Goal: Information Seeking & Learning: Find specific page/section

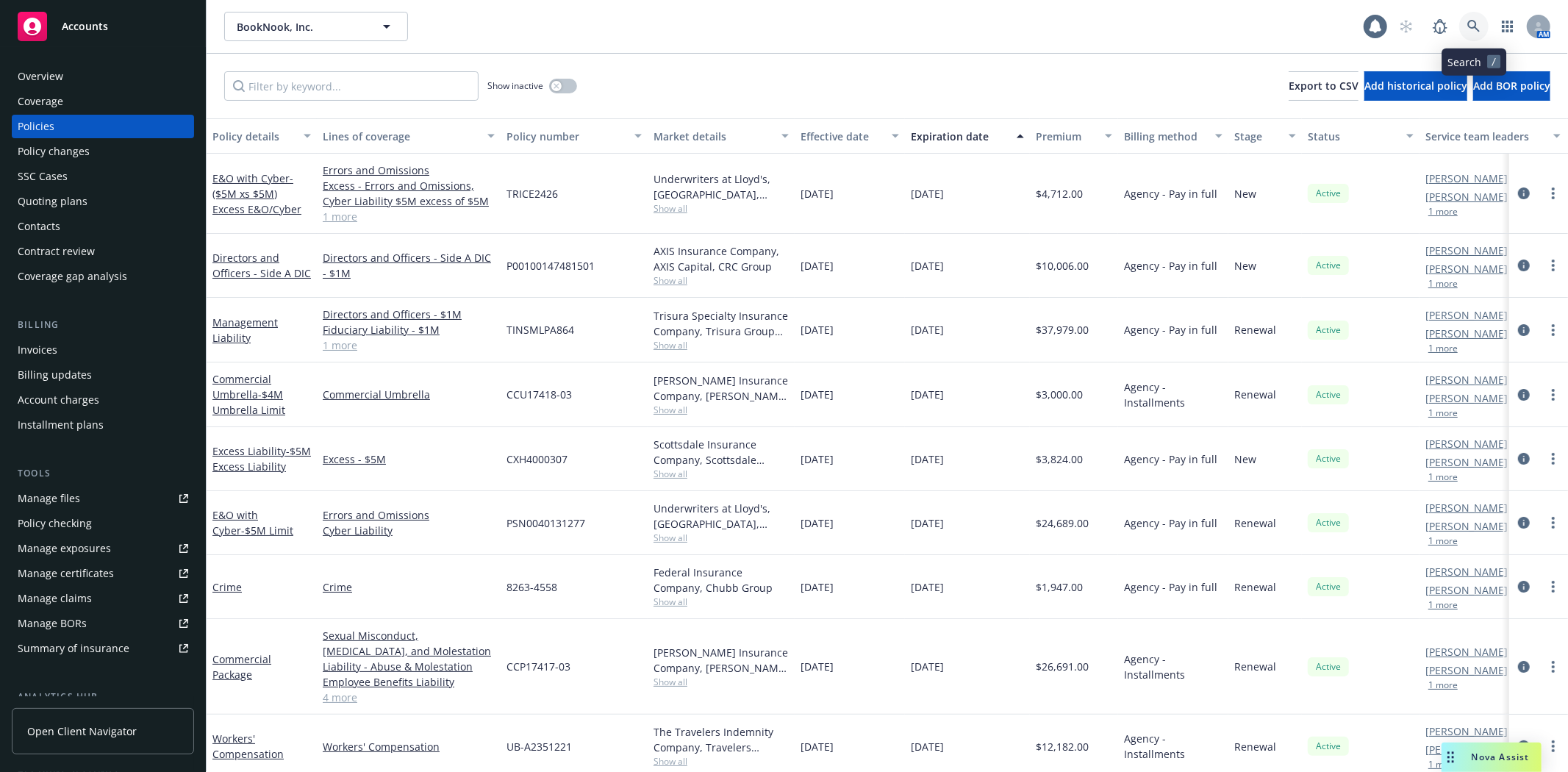
click at [1479, 27] on icon at bounding box center [1473, 26] width 13 height 13
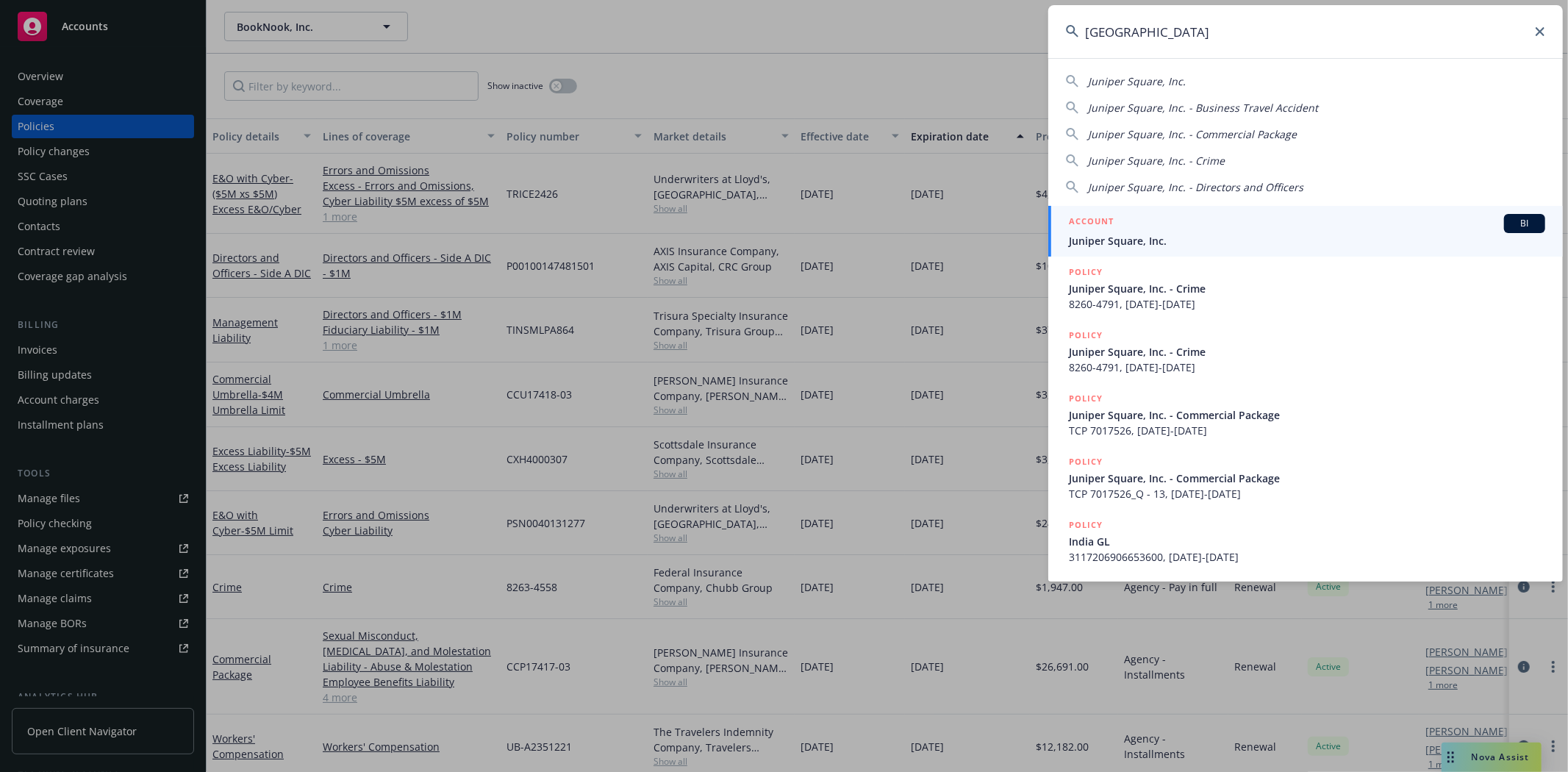
type input "juniper square"
click at [1304, 231] on div "ACCOUNT BI" at bounding box center [1307, 223] width 477 height 19
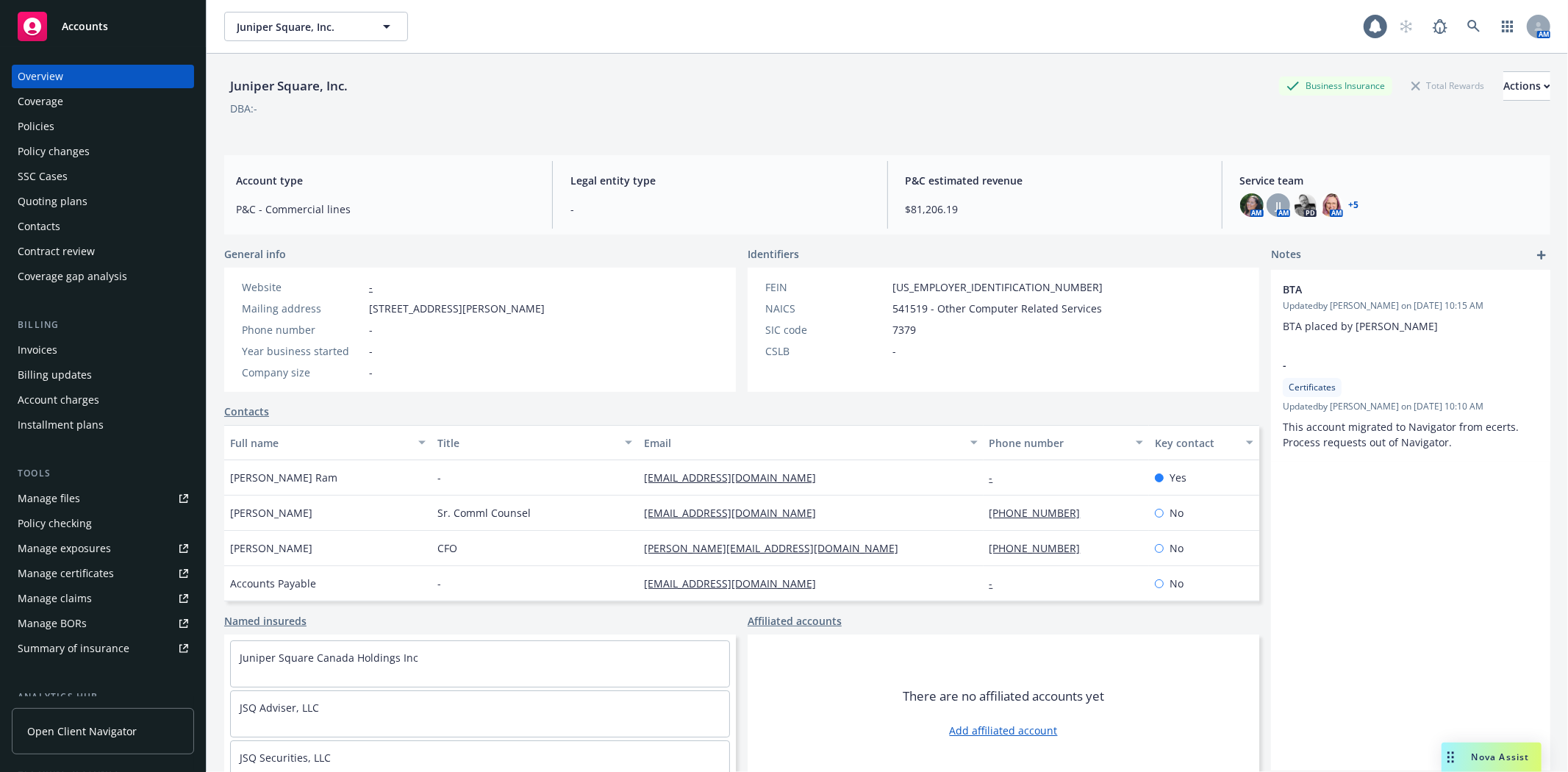
click at [49, 502] on div "Manage files" at bounding box center [48, 498] width 62 height 24
click at [64, 209] on div "Quoting plans" at bounding box center [52, 201] width 69 height 24
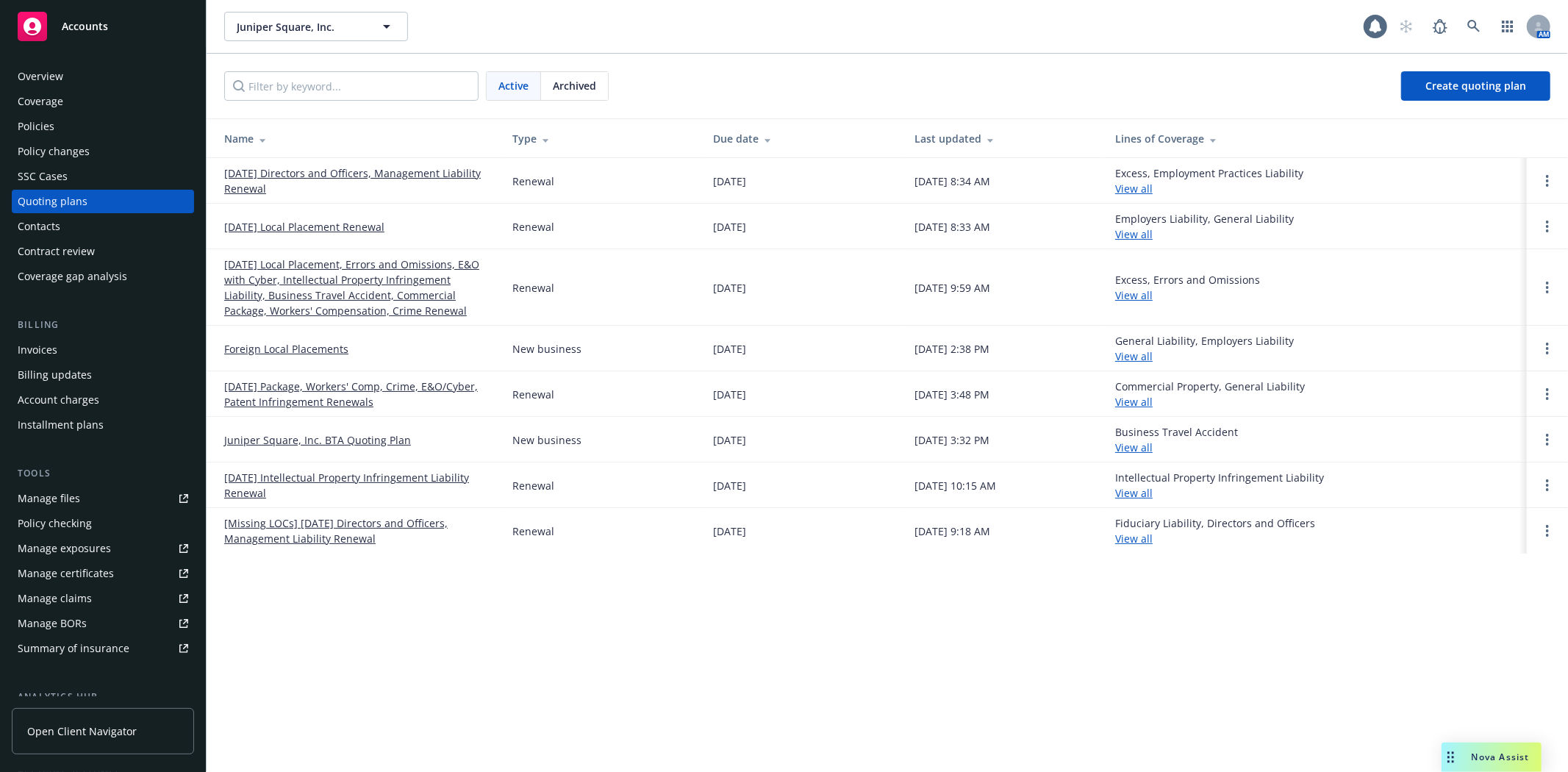
click at [303, 387] on link "[DATE] Package, Workers' Comp, Crime, E&O/Cyber, Patent Infringement Renewals" at bounding box center [356, 393] width 265 height 31
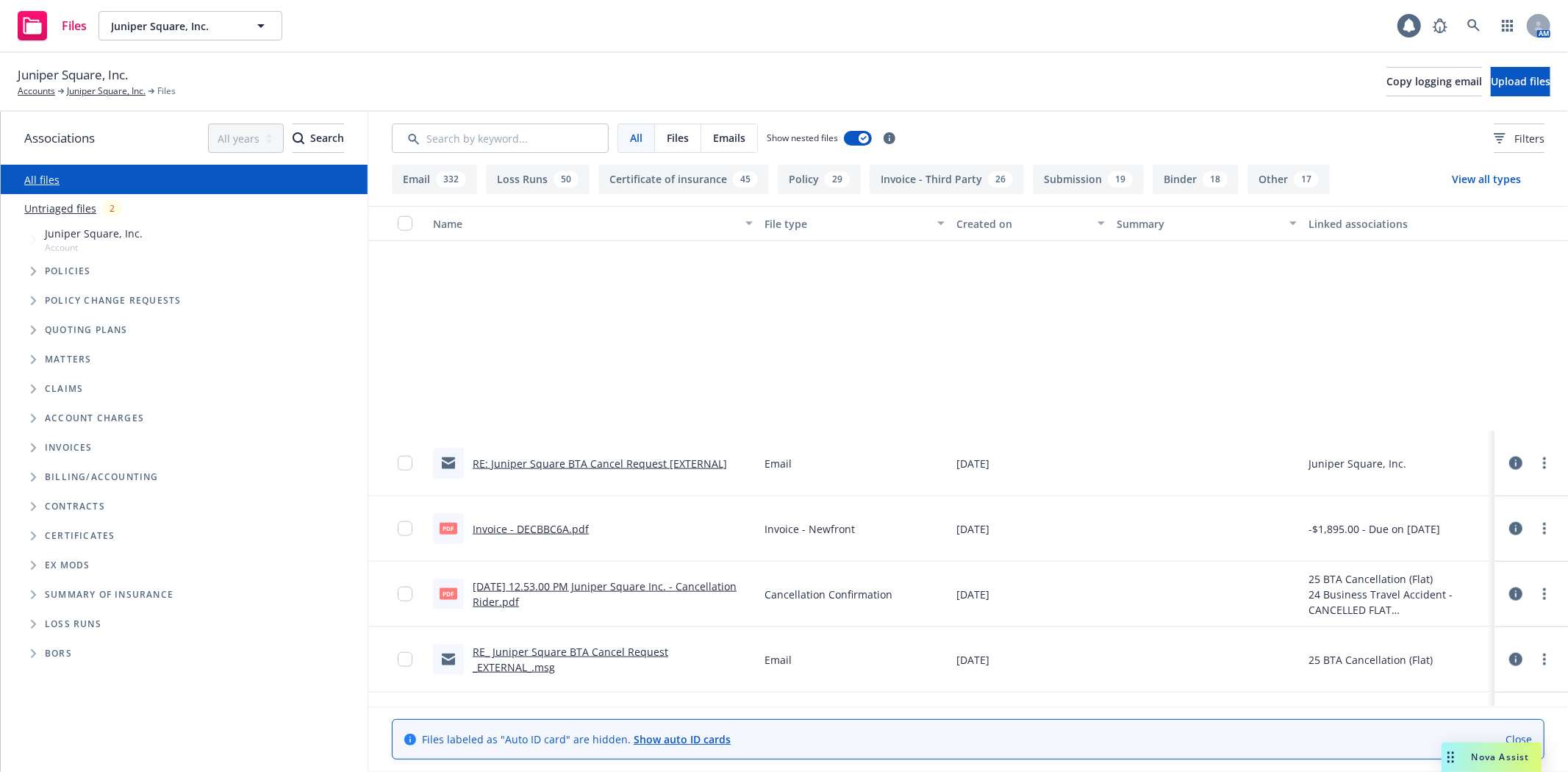
scroll to position [6583, 0]
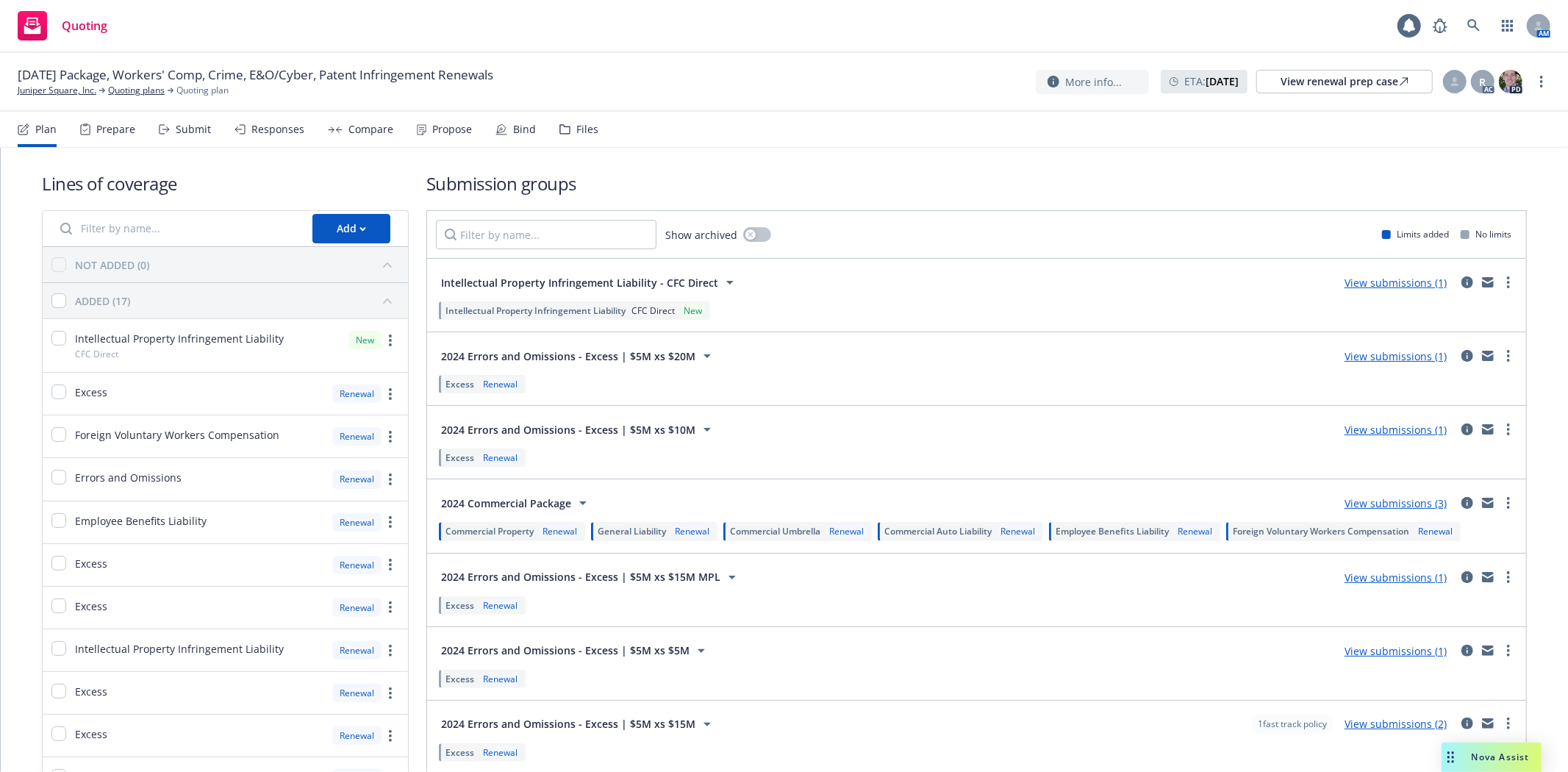
click at [577, 126] on div "Files" at bounding box center [587, 128] width 22 height 11
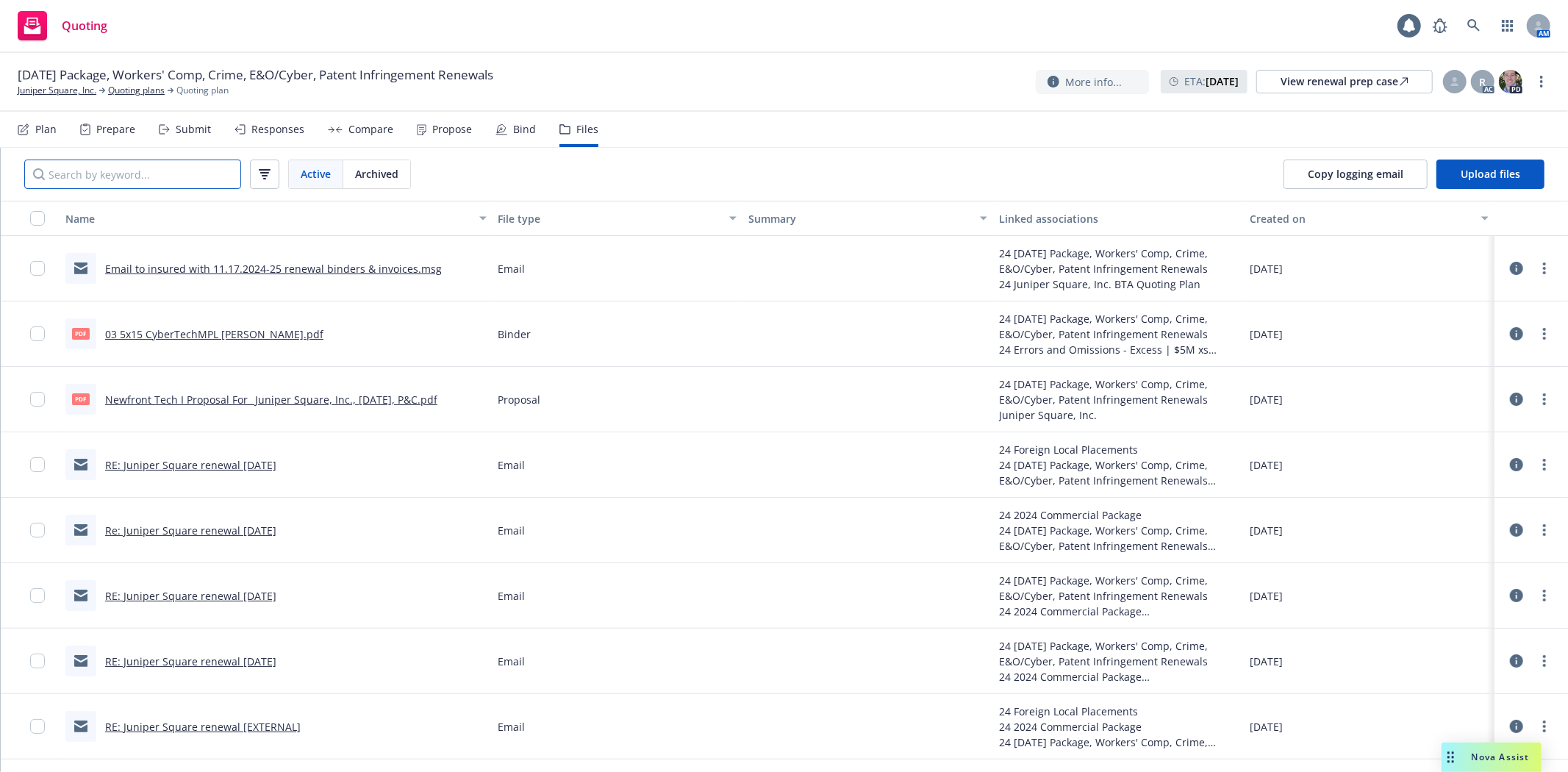
click at [210, 177] on input "Search by keyword..." at bounding box center [133, 173] width 217 height 29
click at [218, 530] on link "Re: Juniper Square renewal [DATE]" at bounding box center [191, 530] width 171 height 14
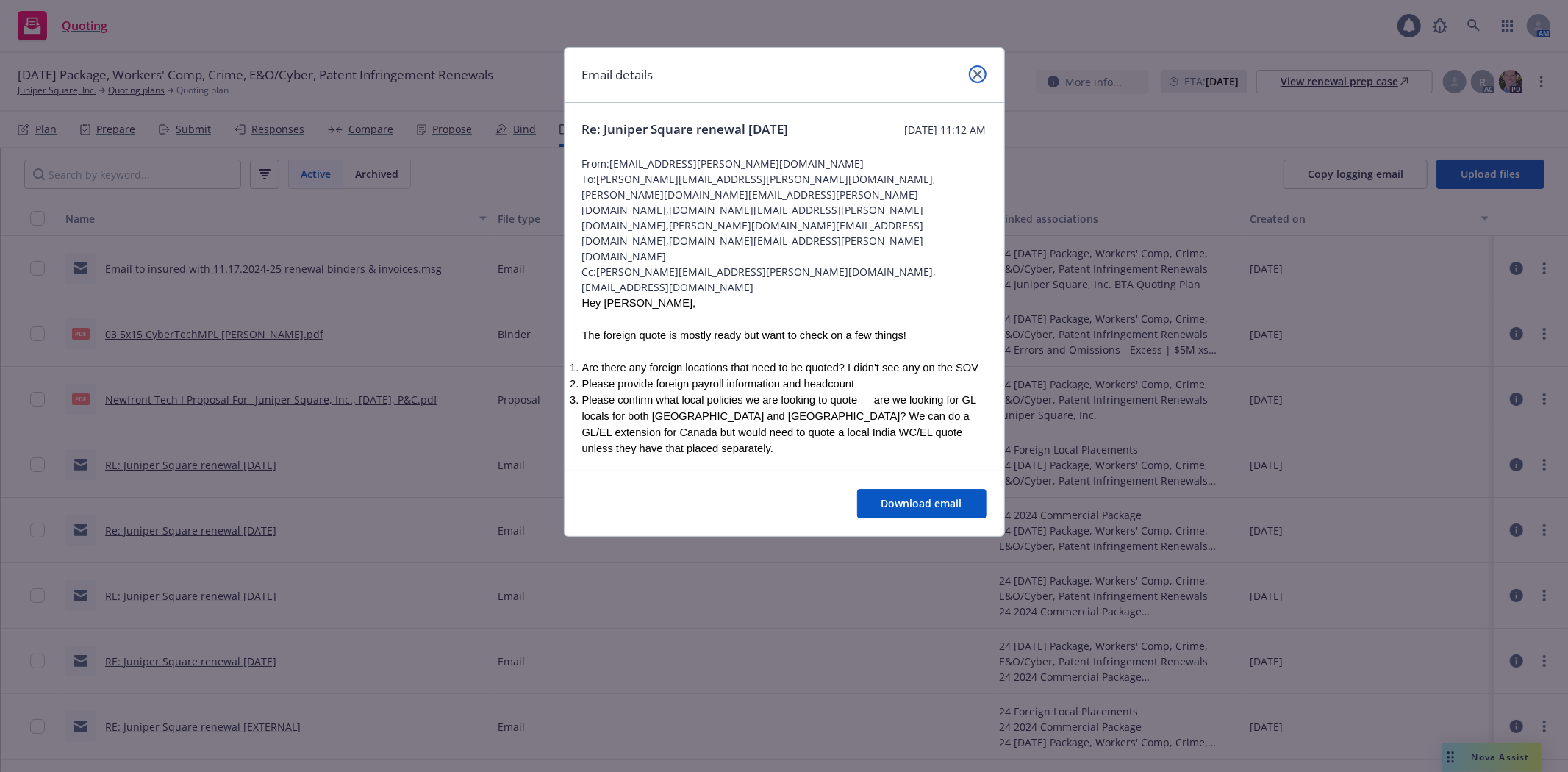
click at [980, 74] on icon "close" at bounding box center [978, 74] width 9 height 9
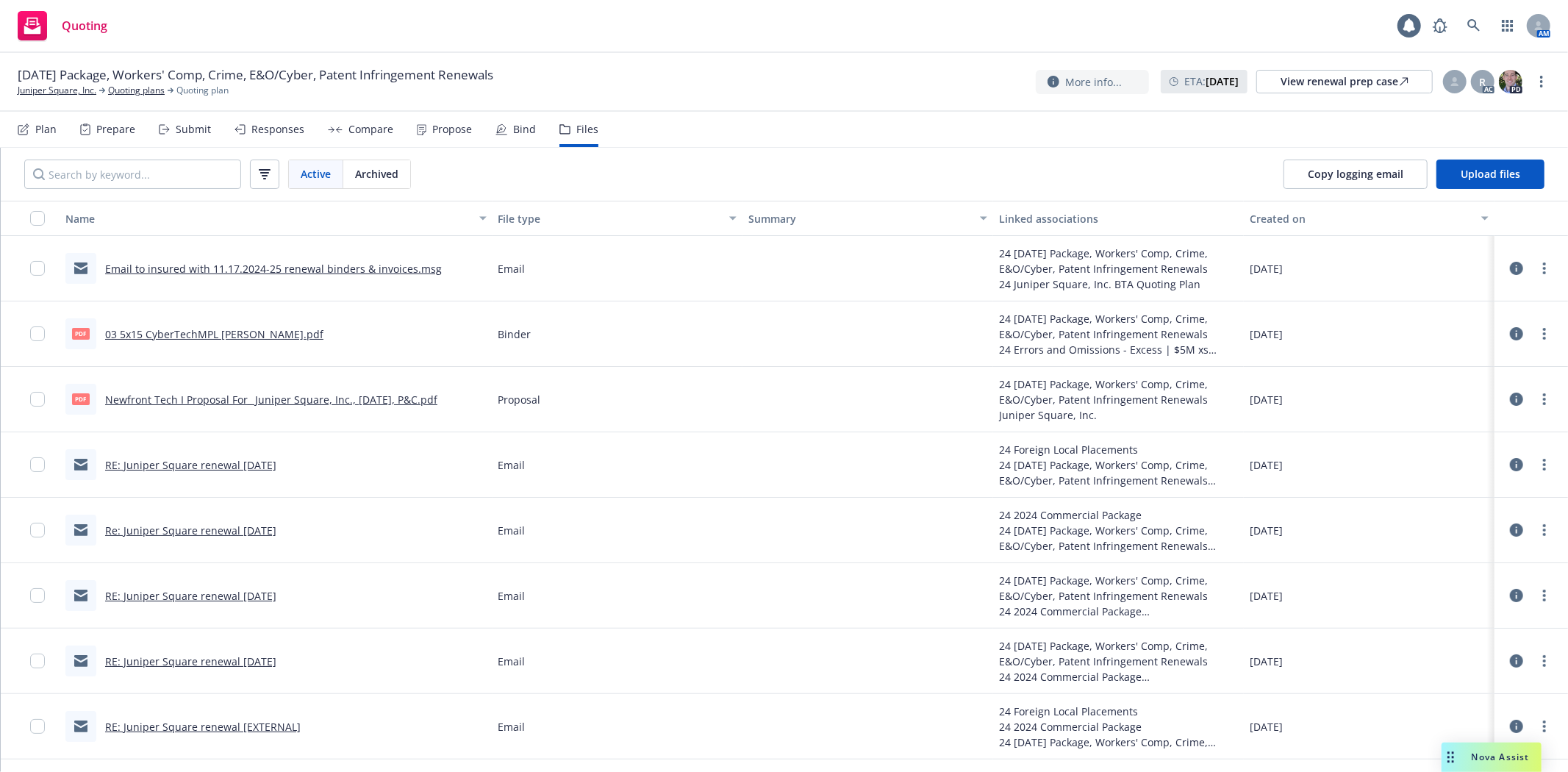
click at [199, 723] on link "RE: Juniper Square renewal [EXTERNAL]" at bounding box center [203, 726] width 195 height 14
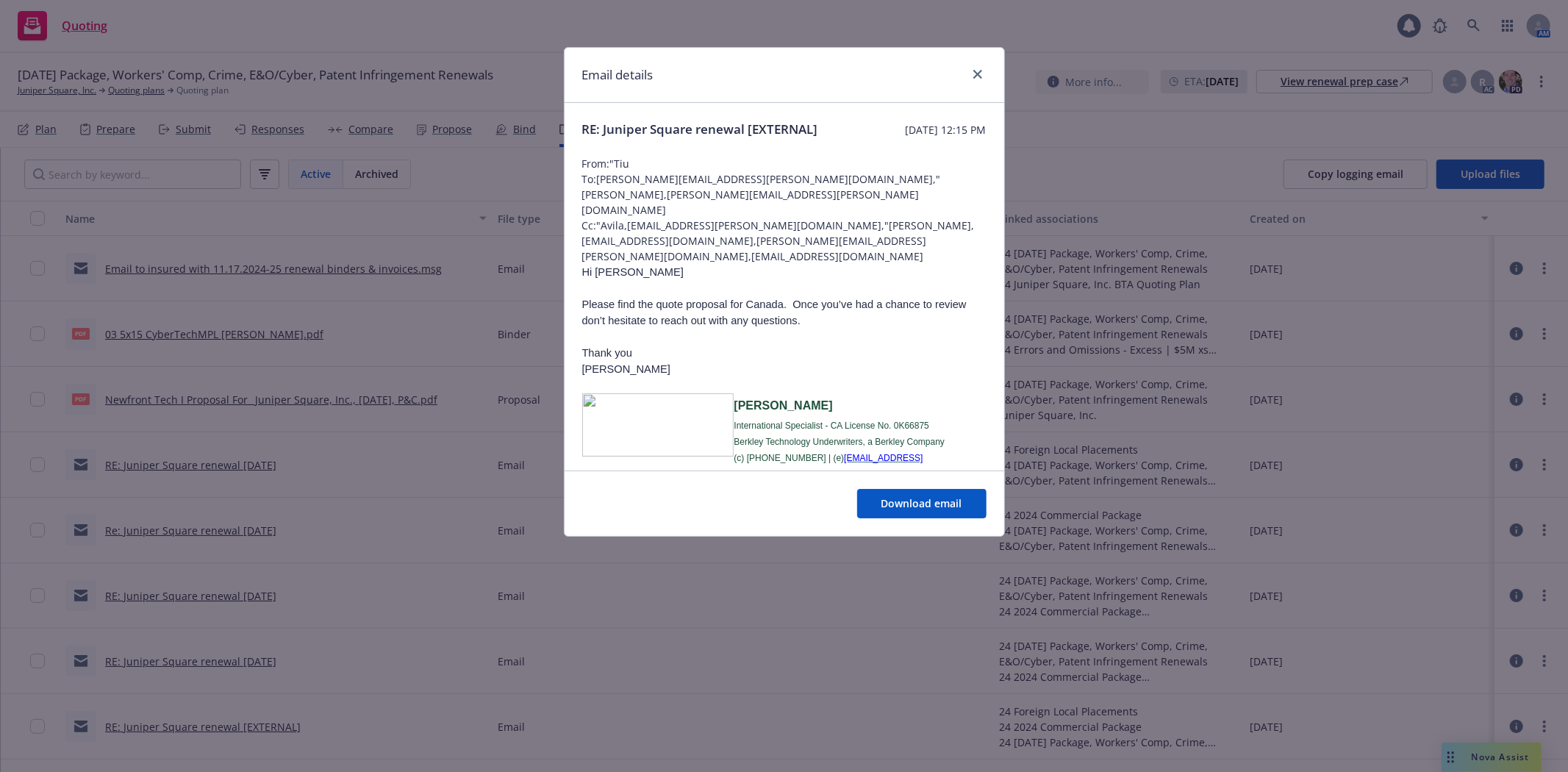
click at [963, 76] on div at bounding box center [974, 75] width 24 height 19
click at [974, 75] on icon "close" at bounding box center [978, 74] width 9 height 9
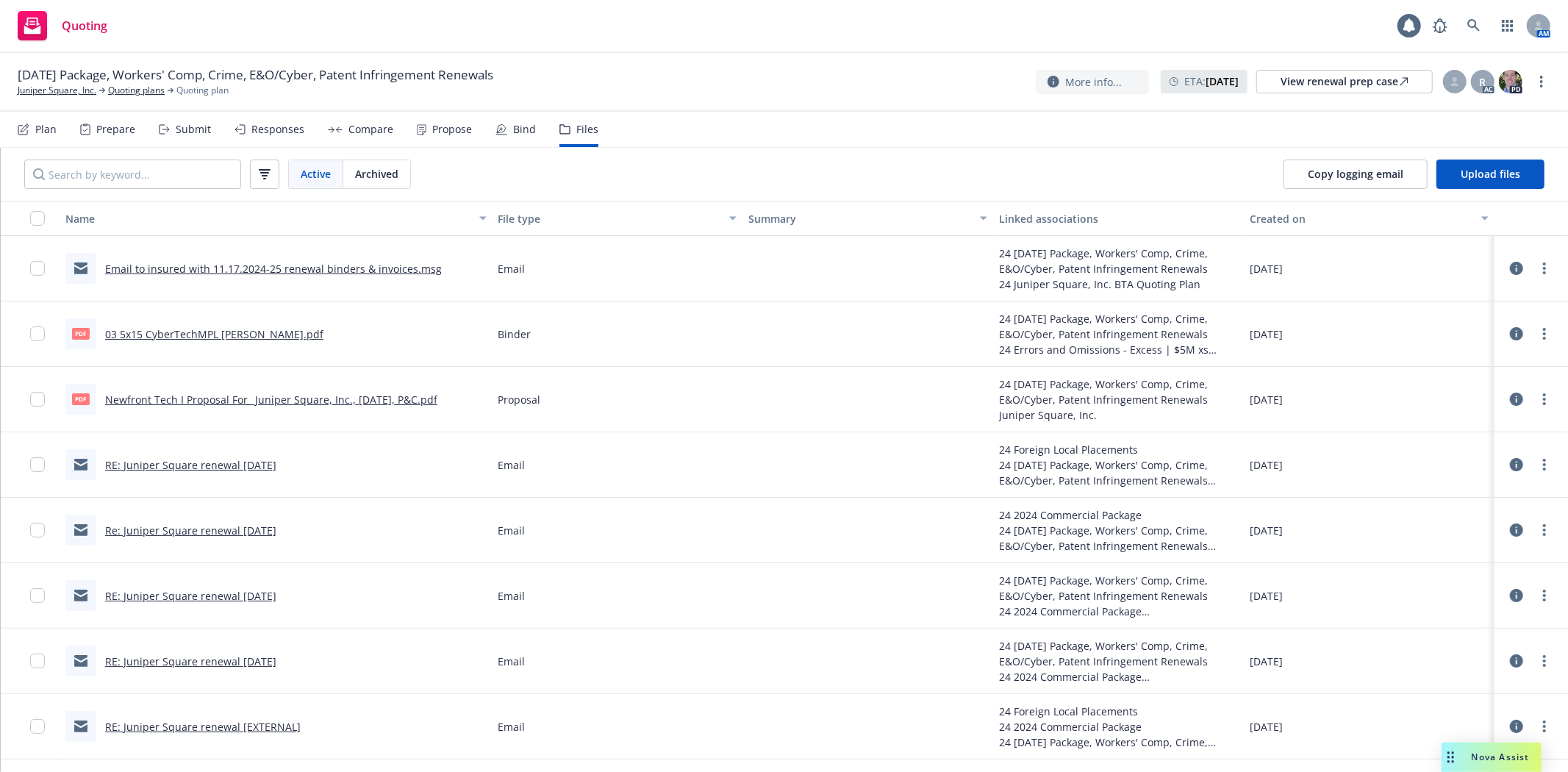
click at [235, 530] on link "Re: Juniper Square renewal [DATE]" at bounding box center [191, 530] width 171 height 14
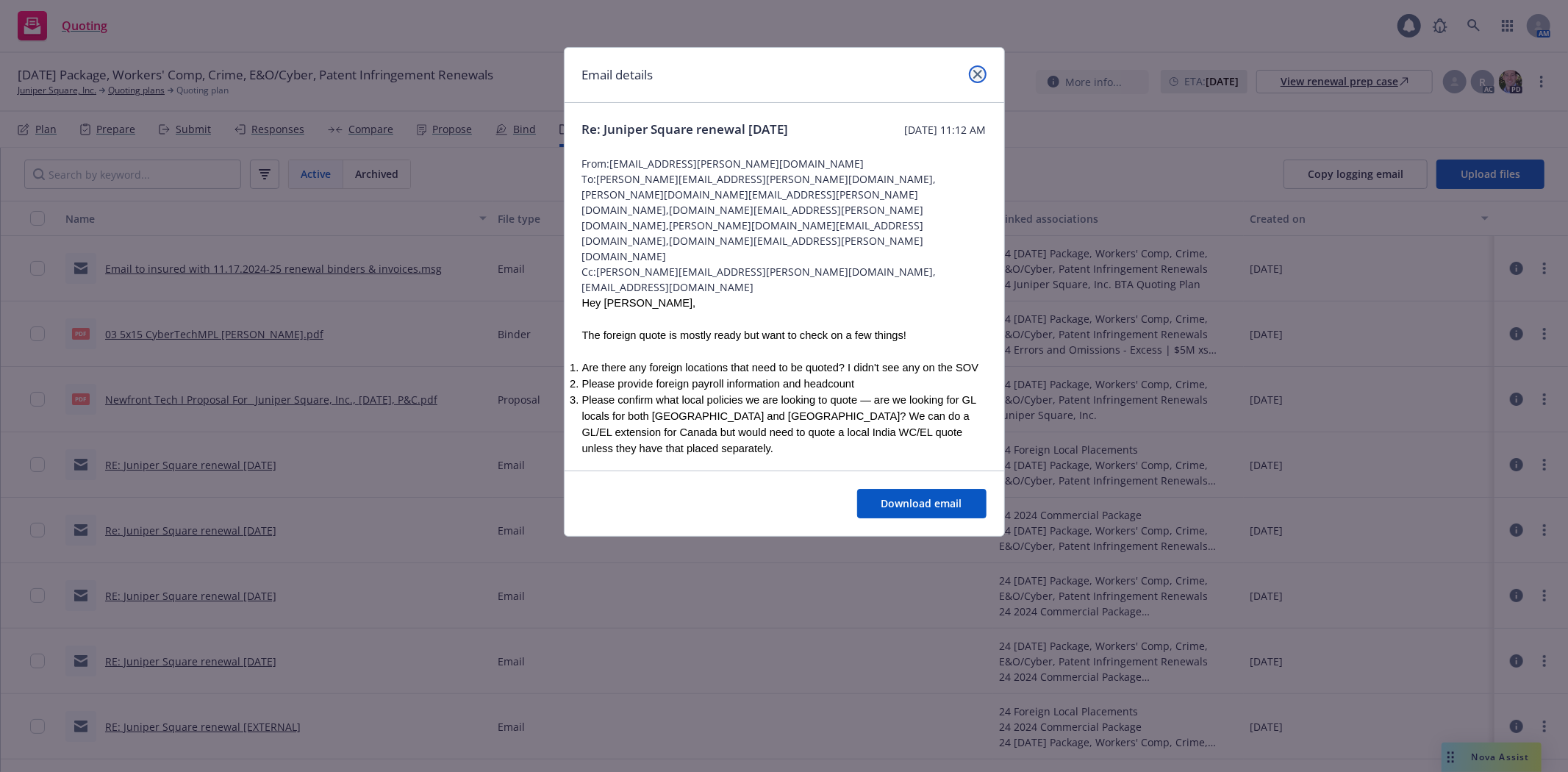
click at [982, 71] on link "close" at bounding box center [978, 74] width 18 height 18
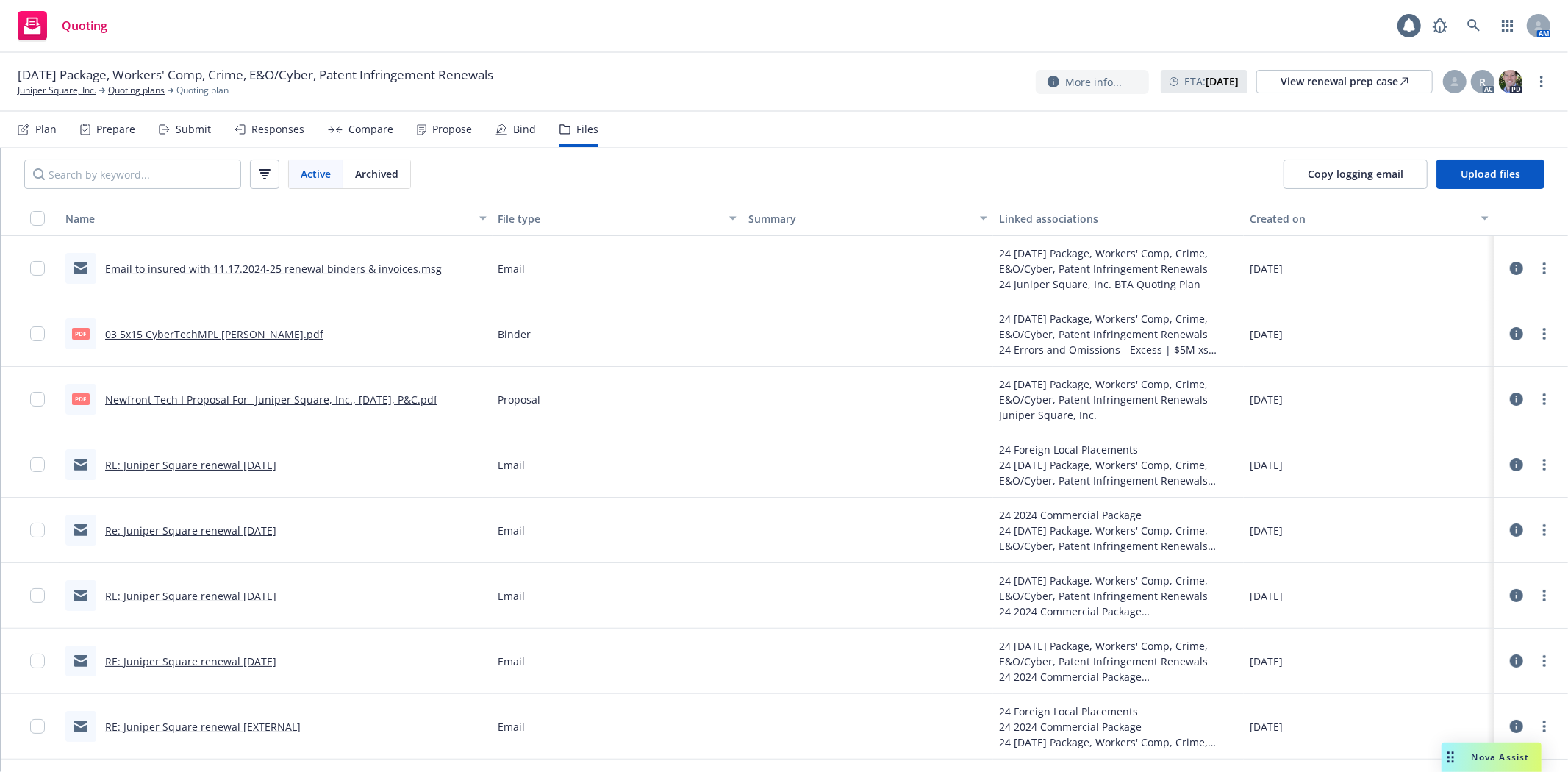
click at [230, 600] on link "RE: Juniper Square renewal [DATE]" at bounding box center [191, 595] width 171 height 14
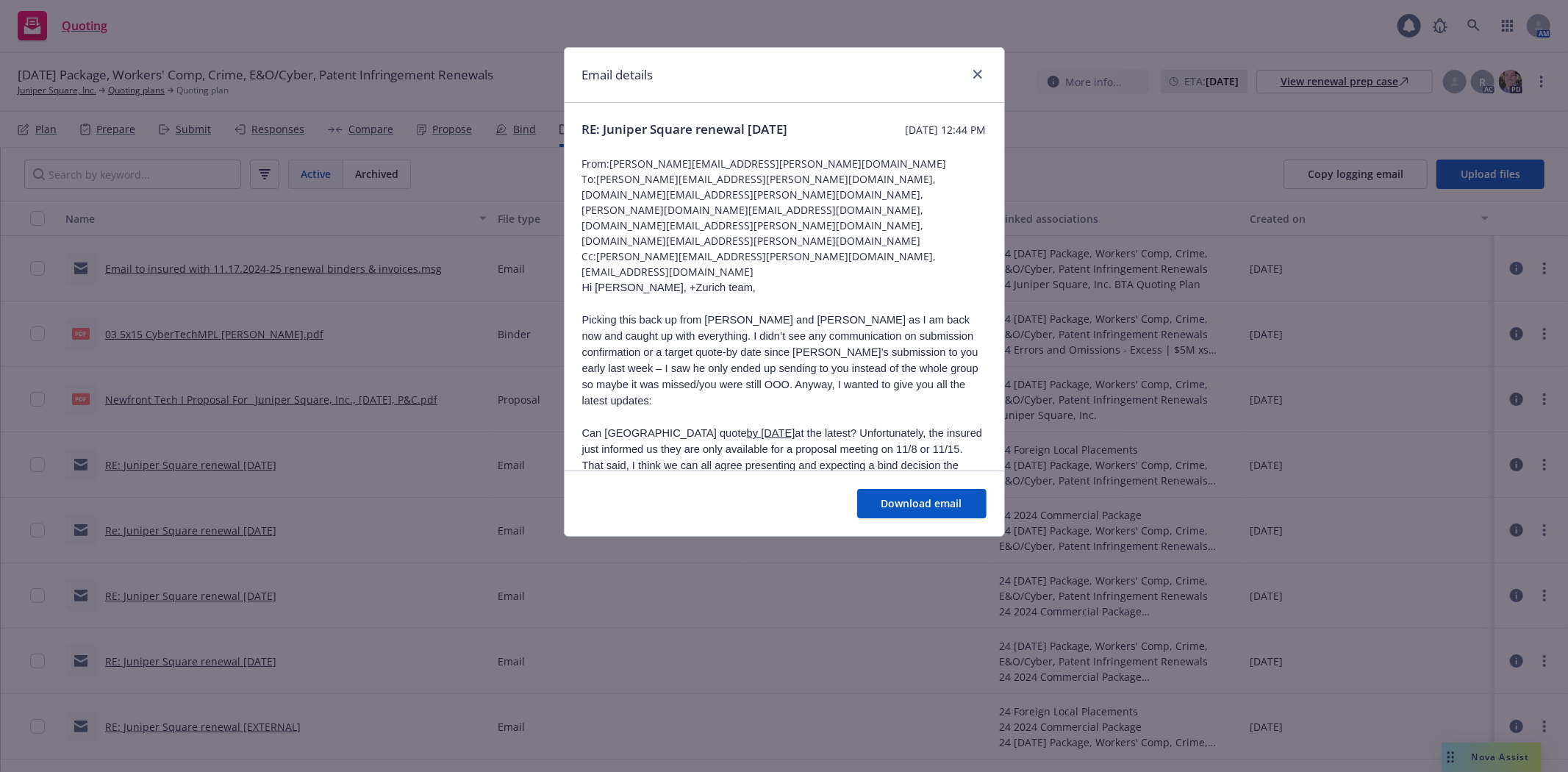
click at [975, 62] on div "Email details" at bounding box center [784, 75] width 440 height 55
click at [974, 76] on icon "close" at bounding box center [978, 74] width 9 height 9
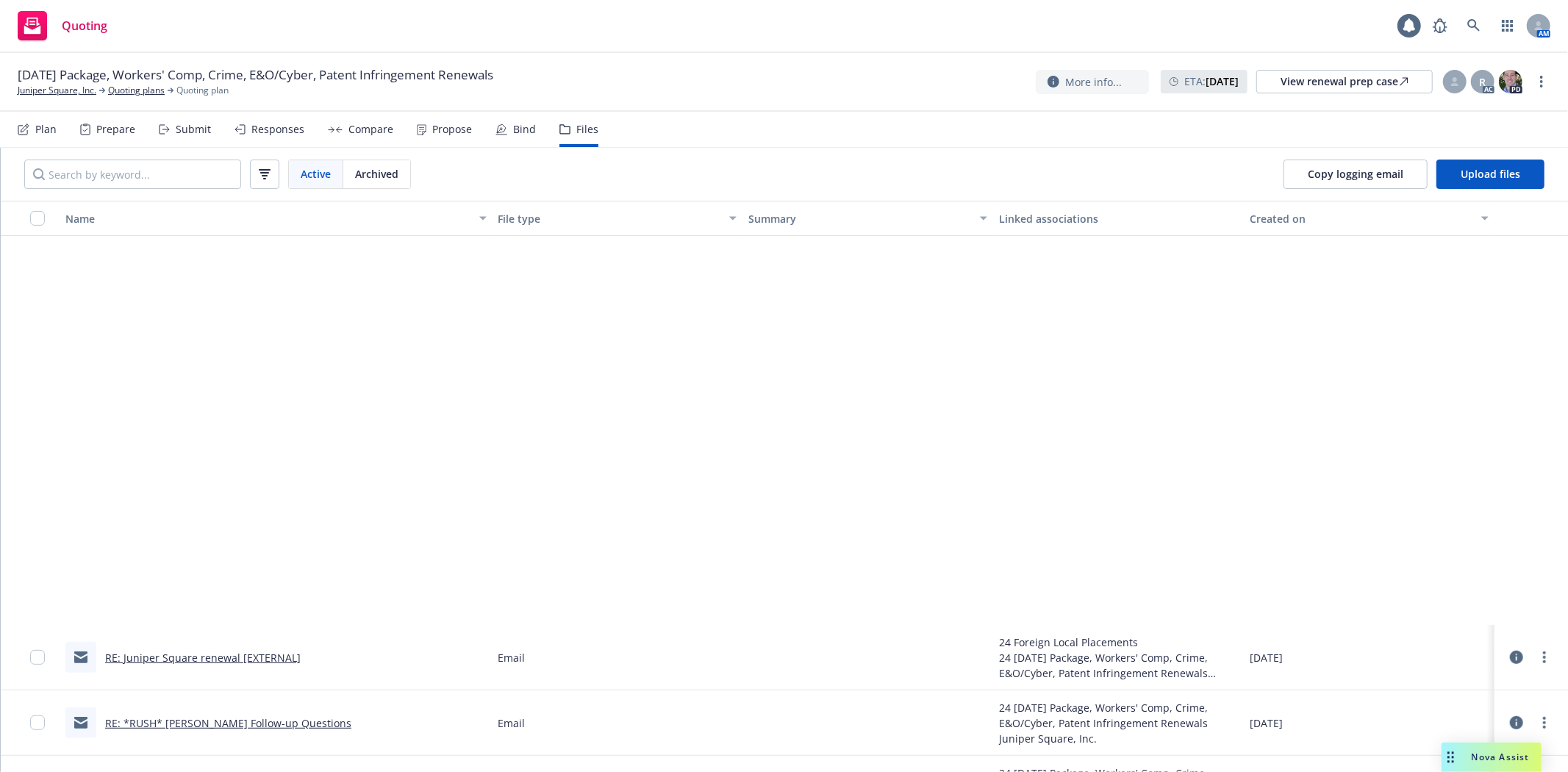
scroll to position [1034, 0]
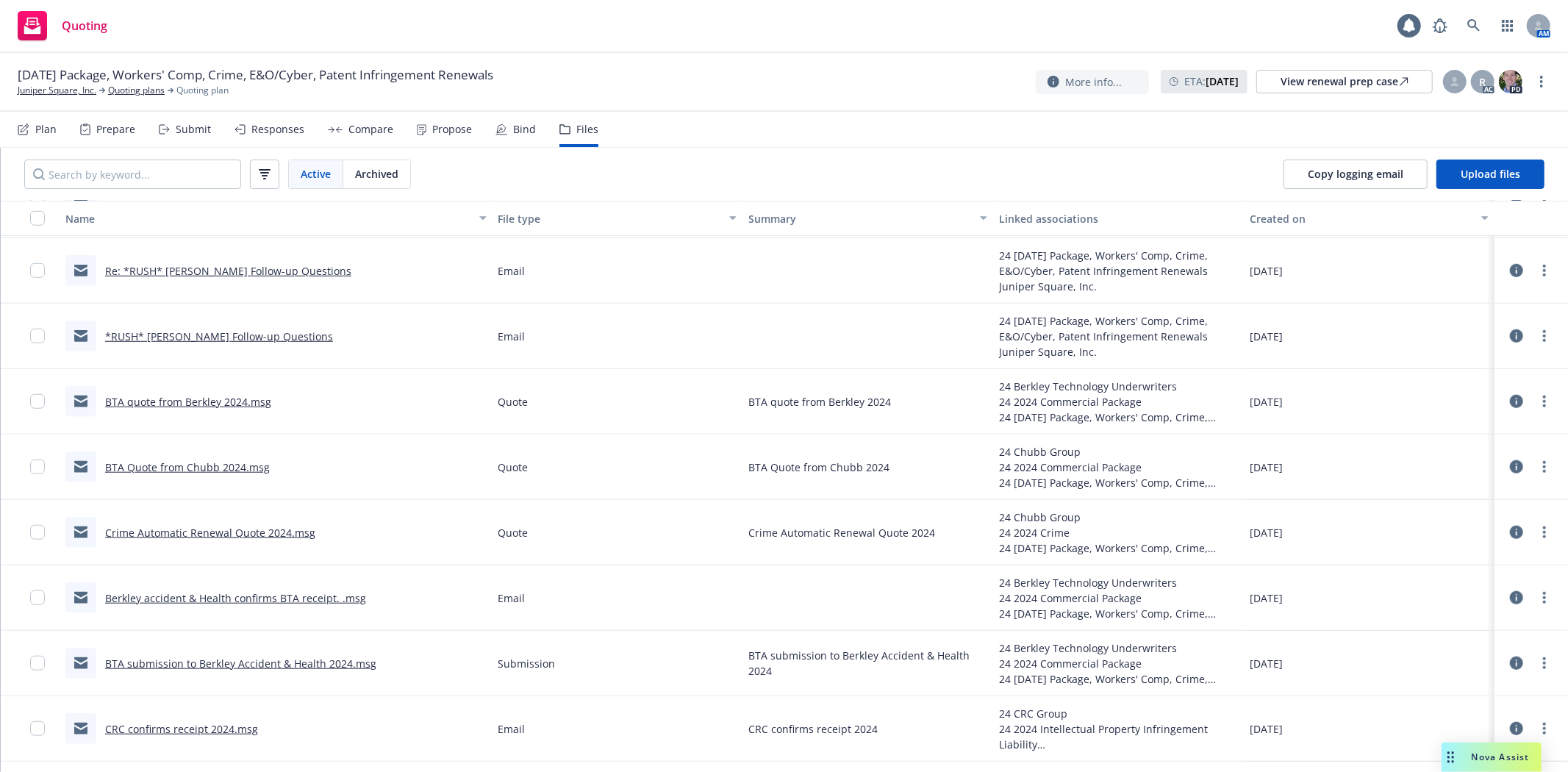
click at [244, 266] on link "Re: *RUSH* [PERSON_NAME] Follow-up Questions" at bounding box center [229, 271] width 246 height 14
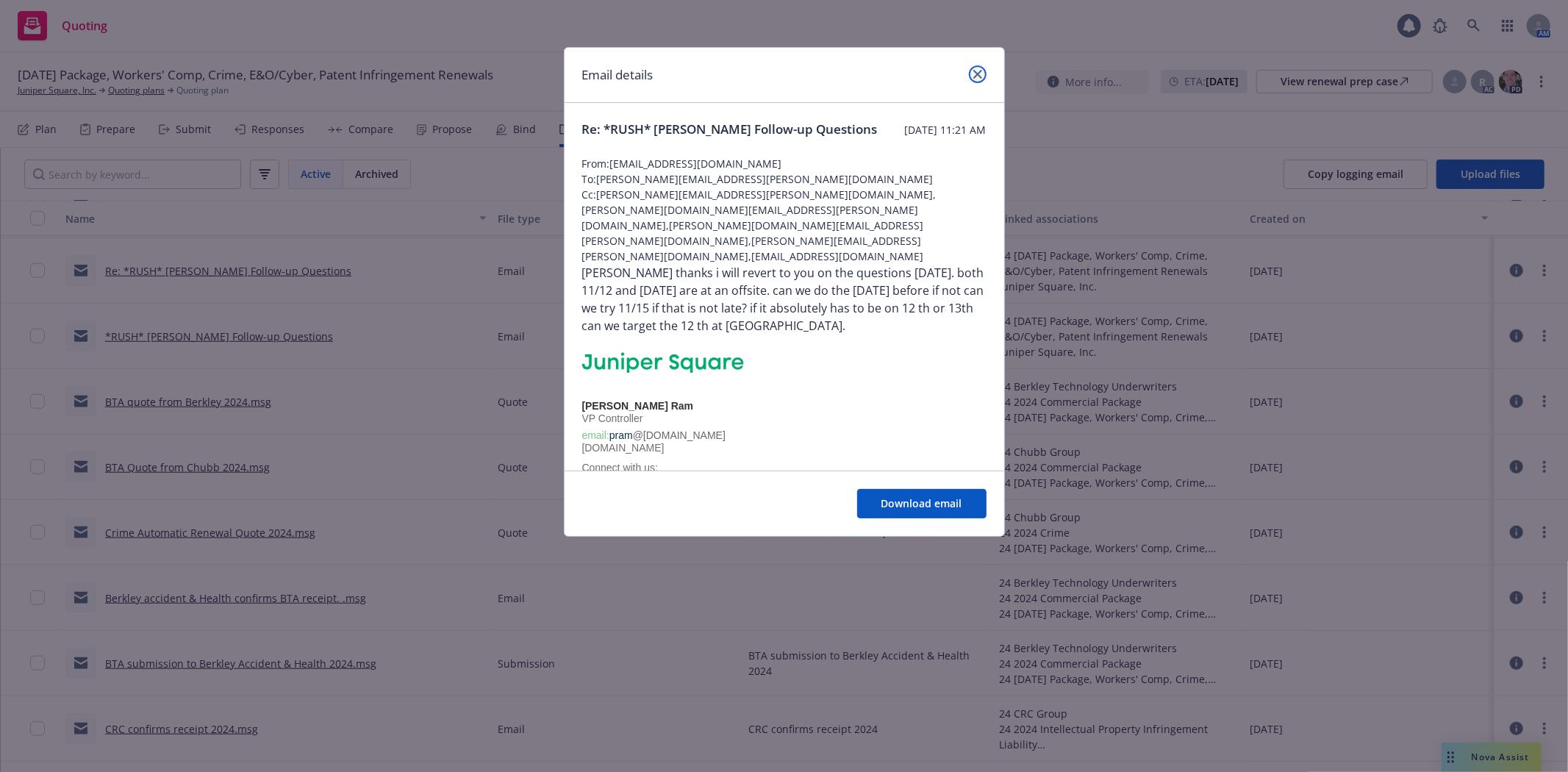
click at [985, 74] on link "close" at bounding box center [978, 74] width 18 height 18
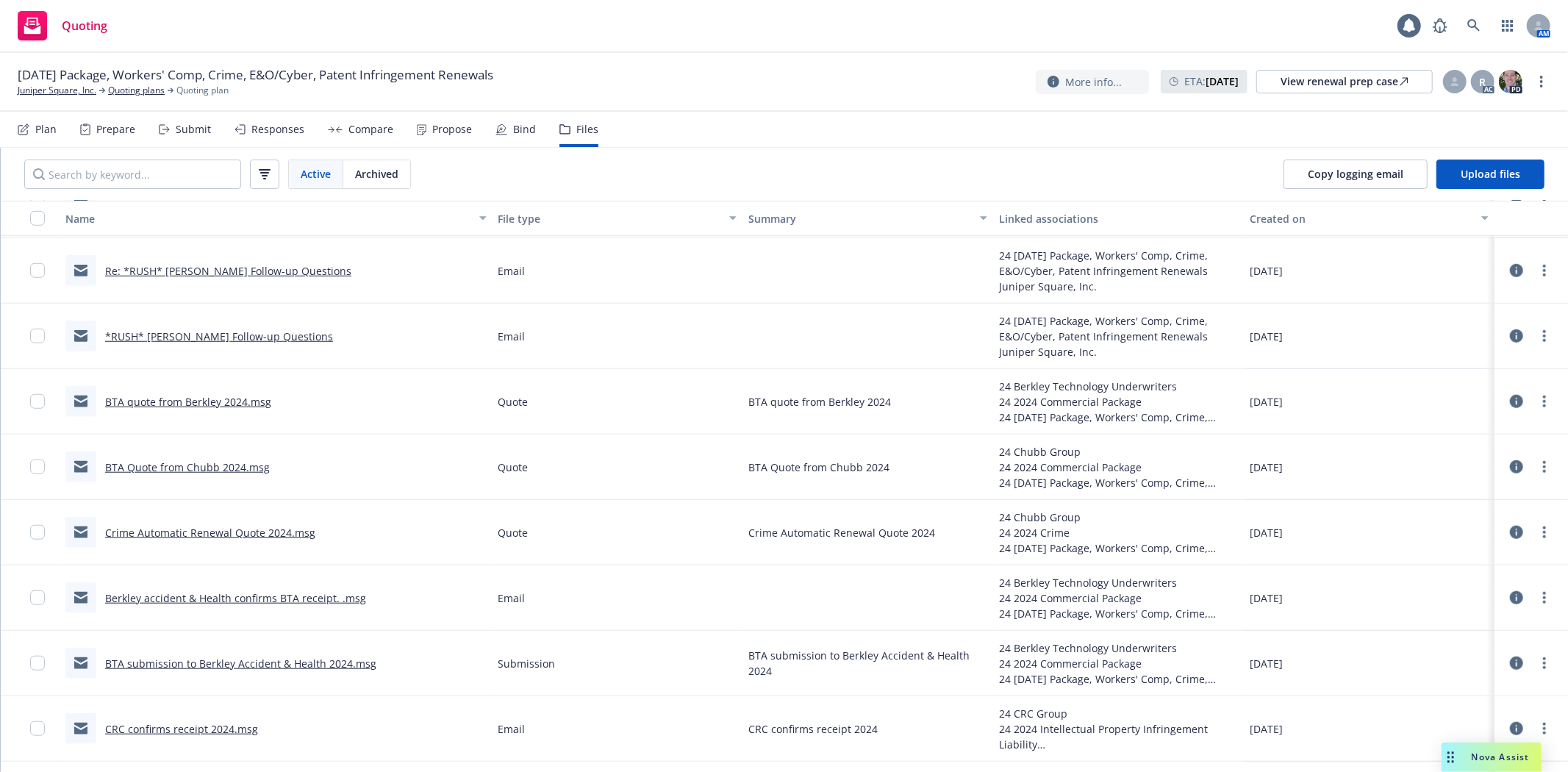
click at [211, 725] on link "CRC confirms receipt 2024.msg" at bounding box center [182, 729] width 153 height 14
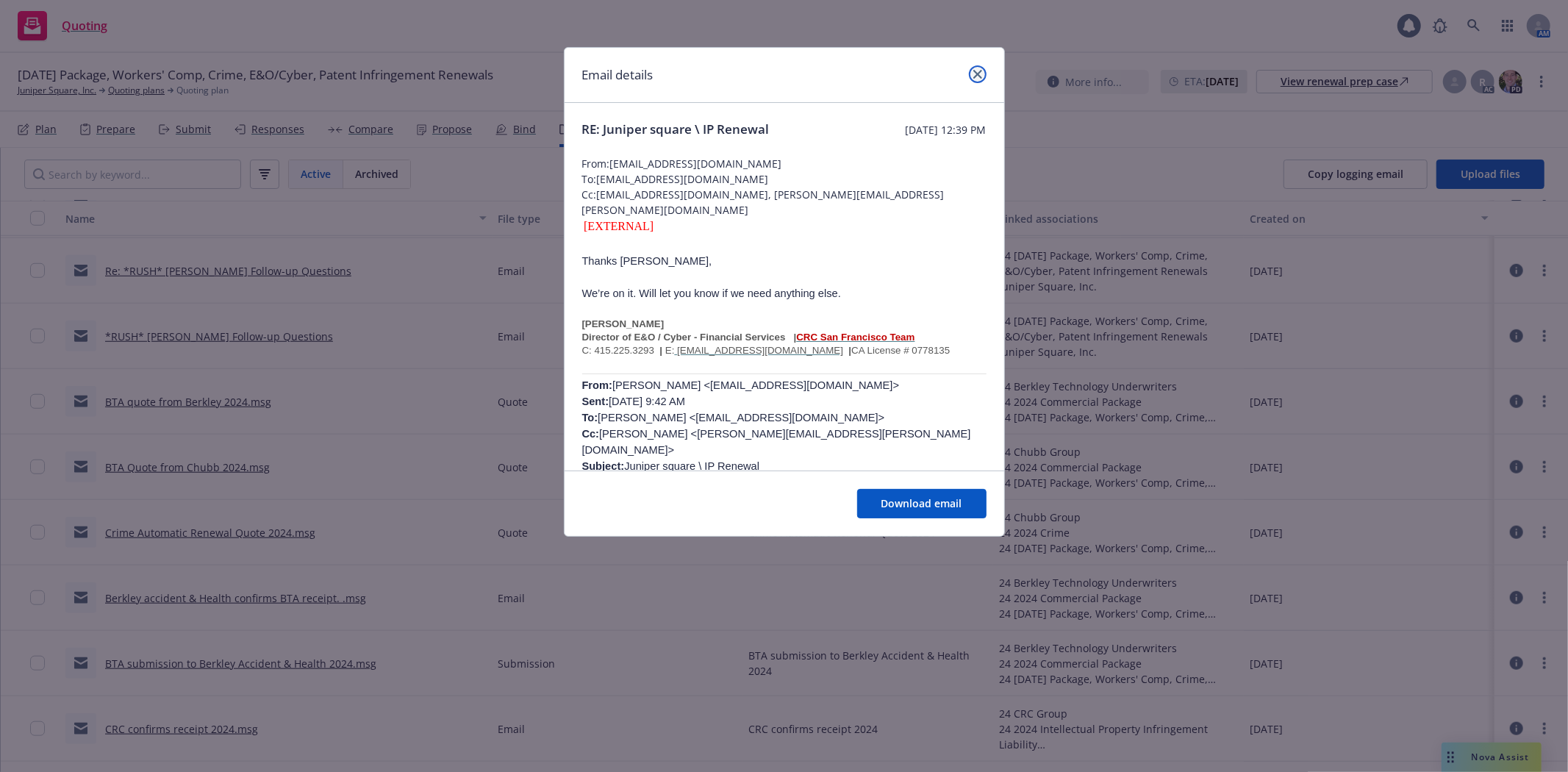
click at [980, 71] on icon "close" at bounding box center [978, 74] width 9 height 9
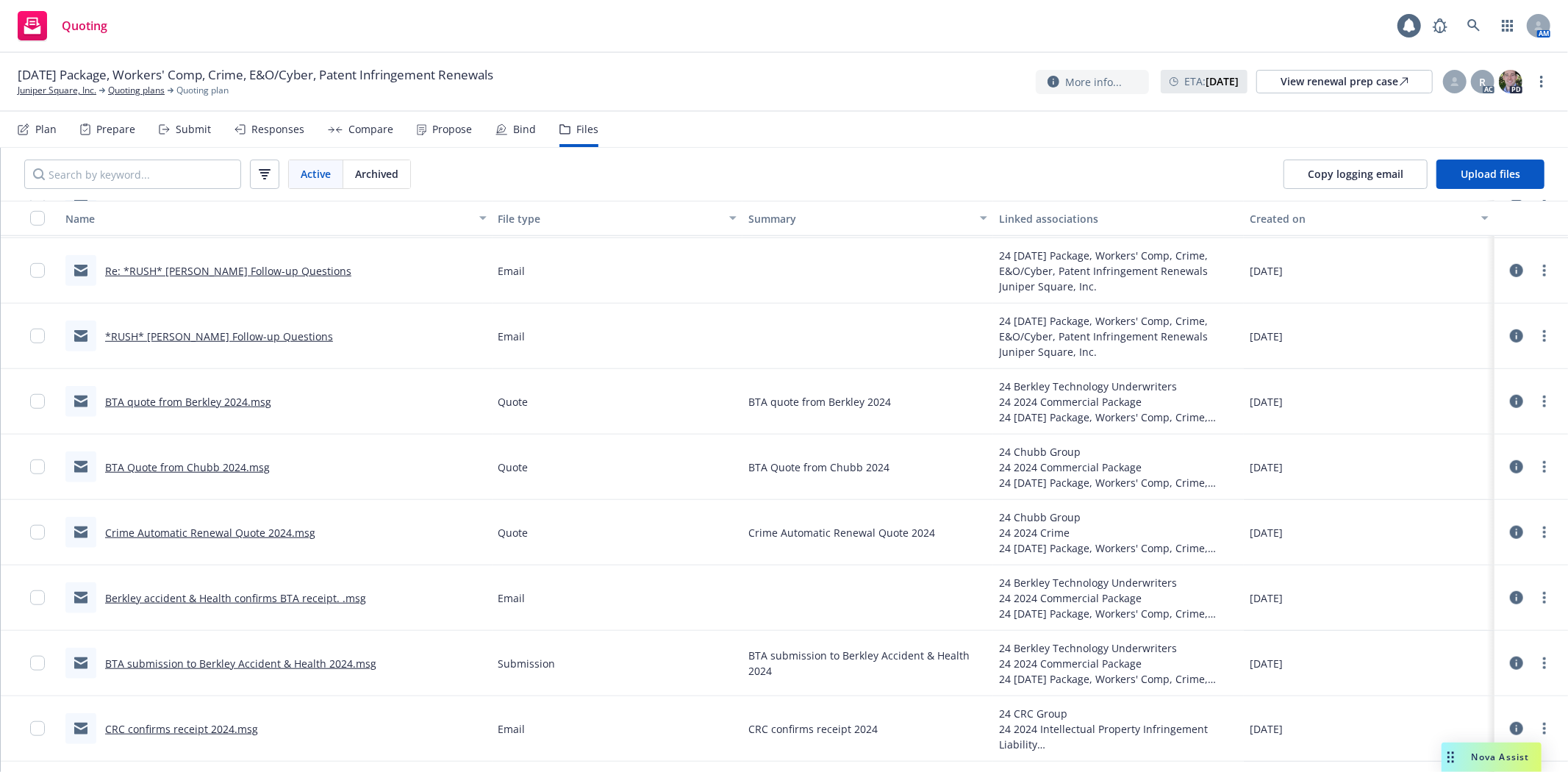
click at [226, 659] on link "BTA submission to Berkley Accident & Health 2024.msg" at bounding box center [241, 663] width 271 height 14
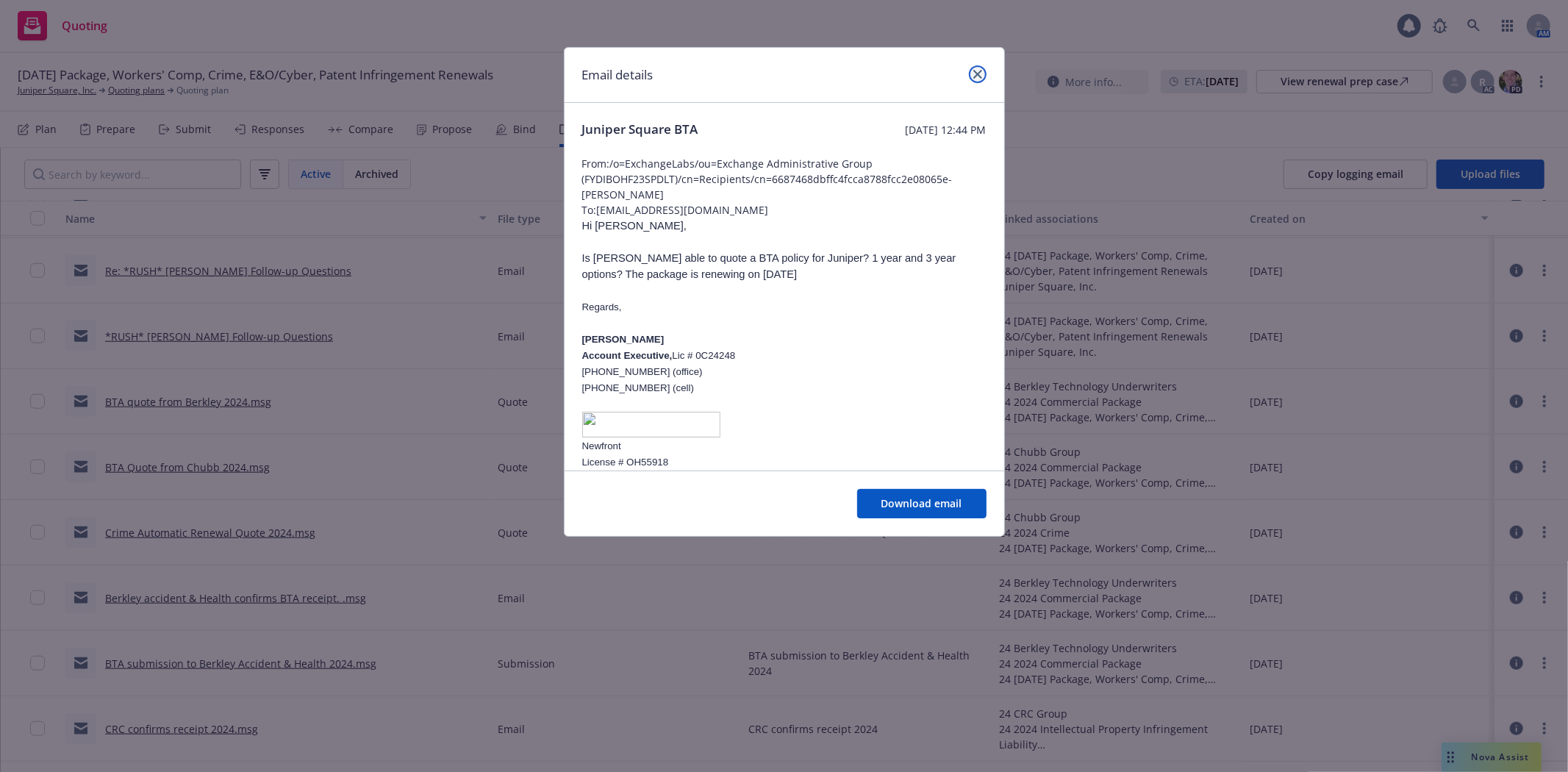
click at [974, 67] on link "close" at bounding box center [978, 74] width 18 height 18
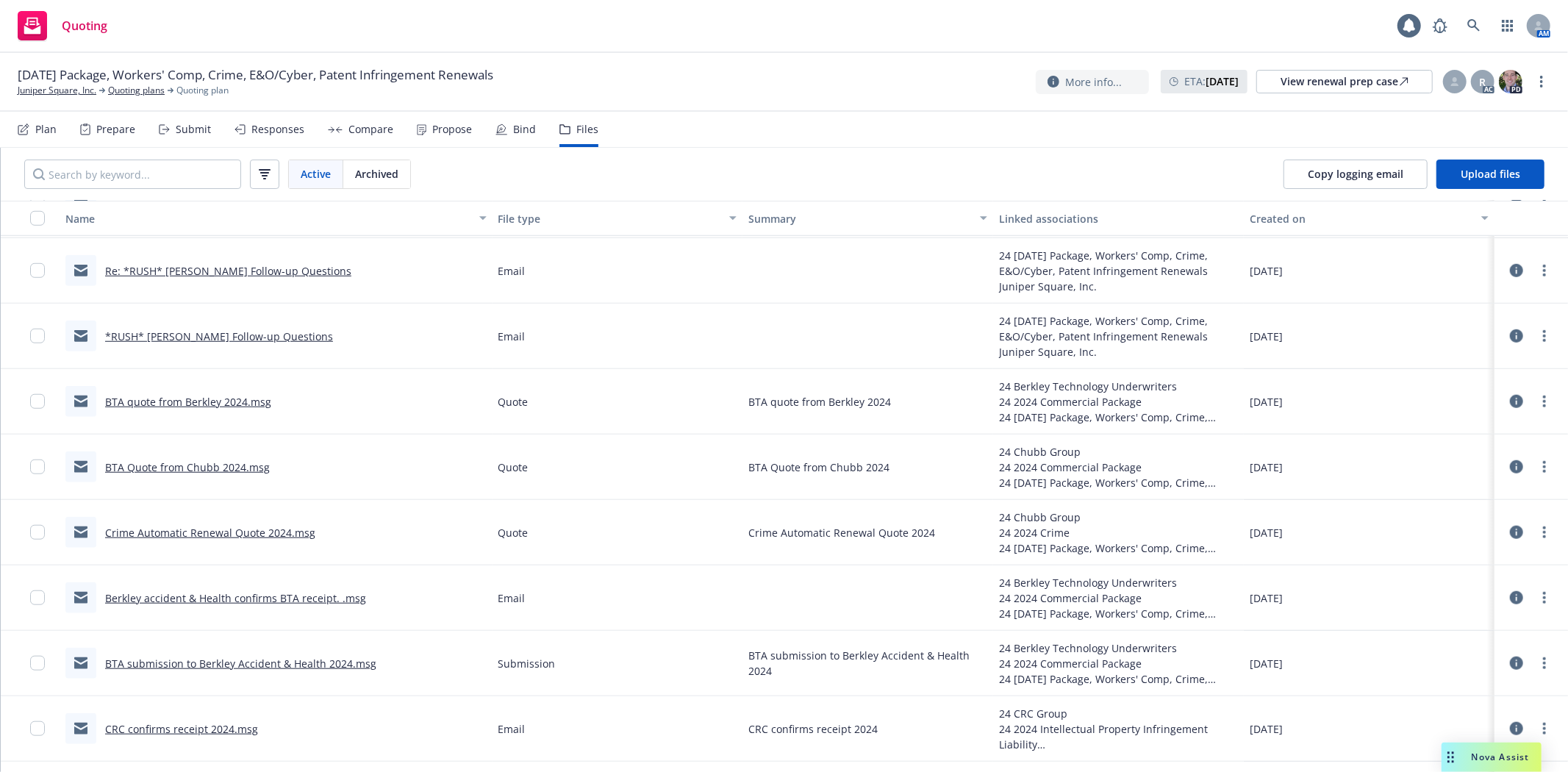
click at [150, 465] on link "BTA Quote from Chubb 2024.msg" at bounding box center [187, 467] width 164 height 14
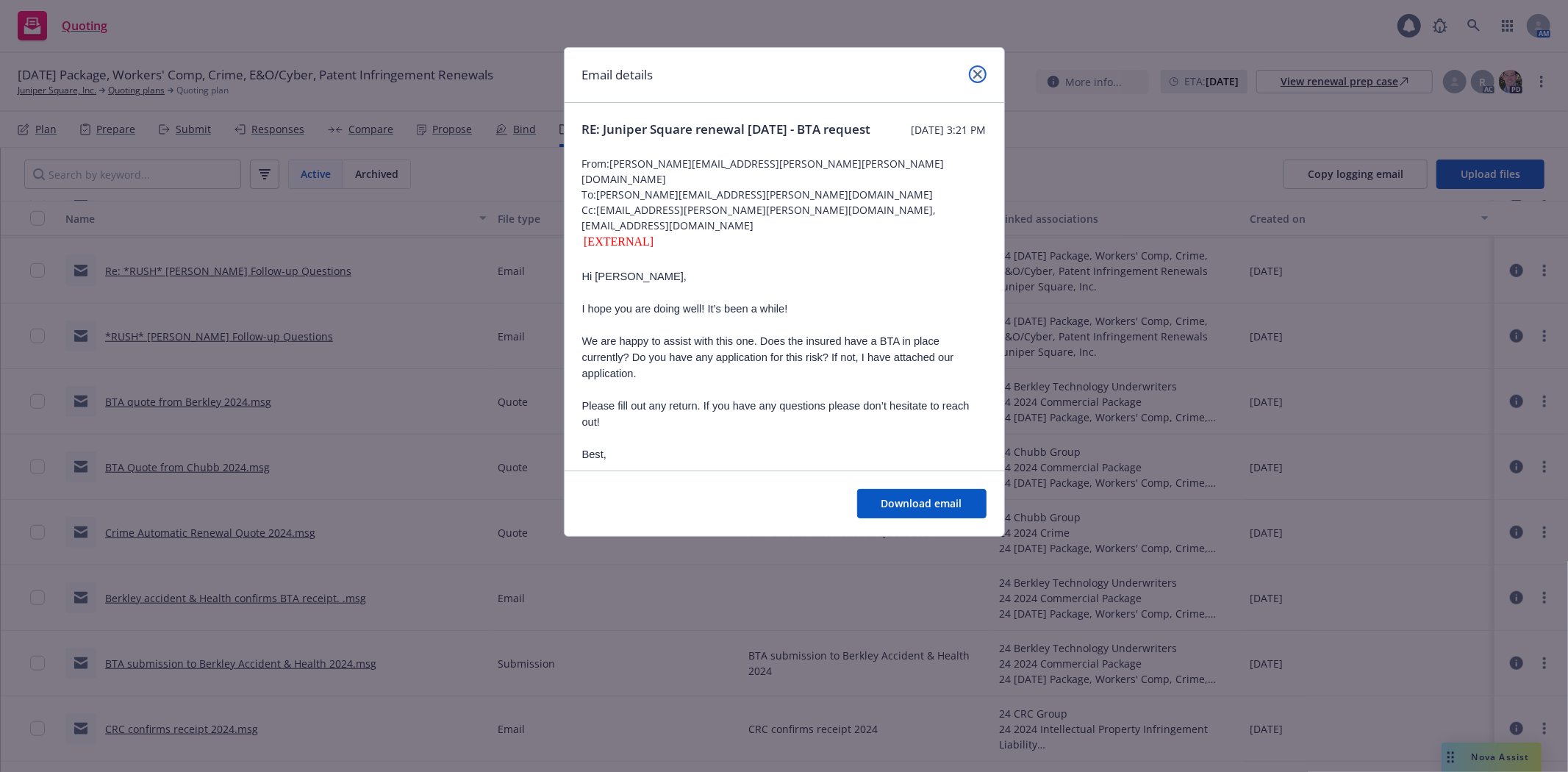
click at [981, 74] on icon "close" at bounding box center [978, 74] width 9 height 9
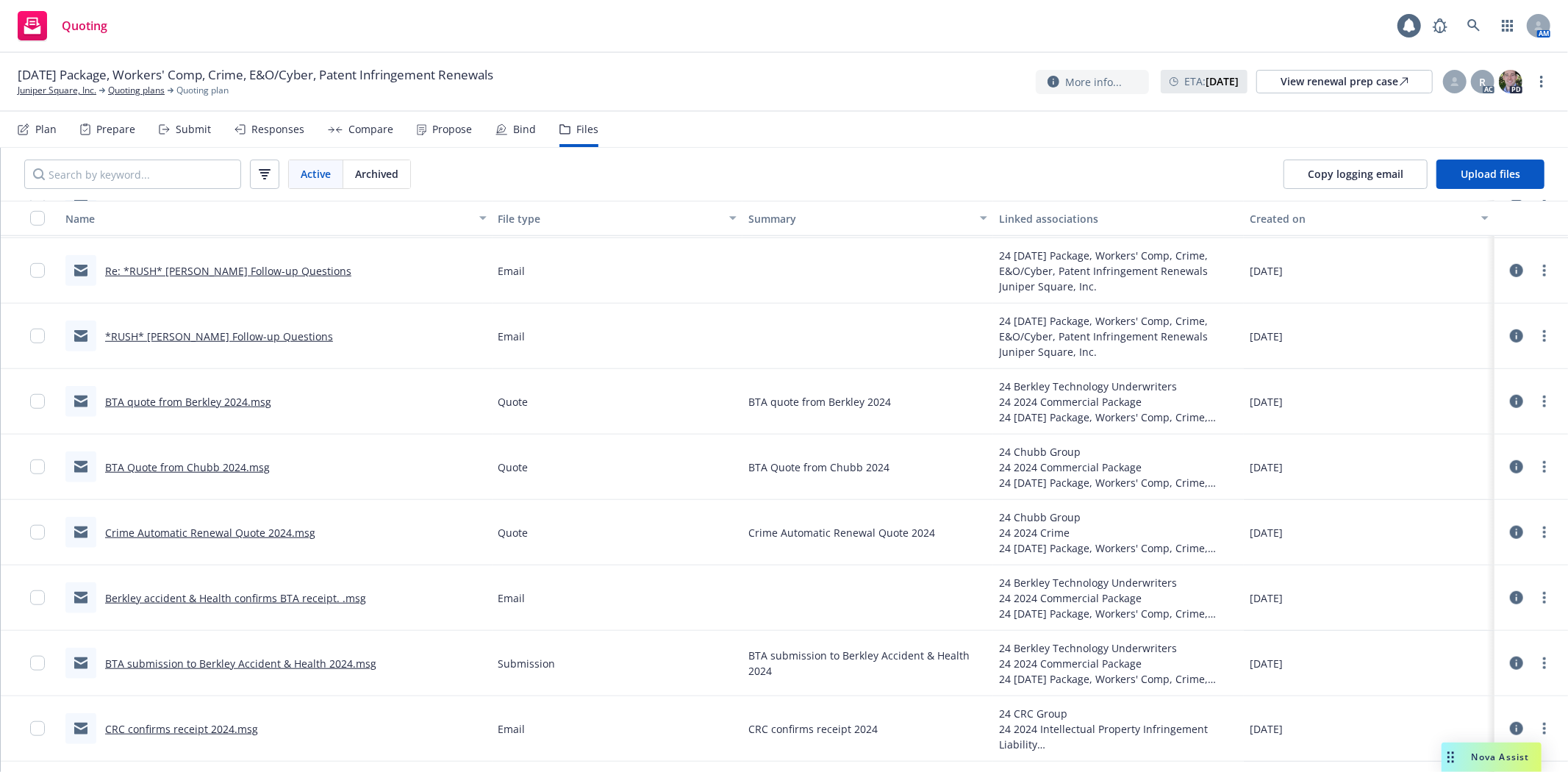
scroll to position [1551, 0]
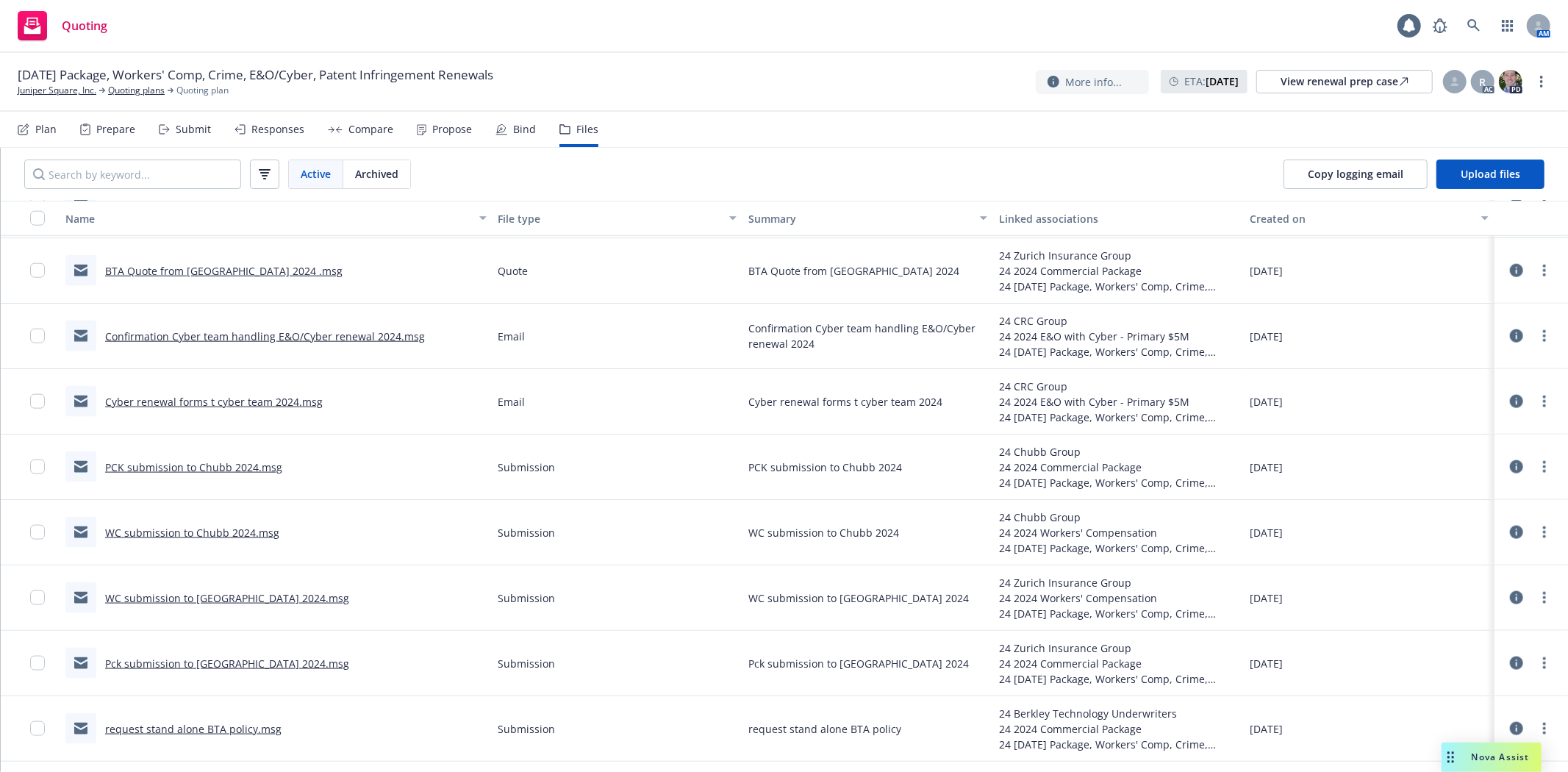
click at [177, 659] on link "Pck submission to Zurich 2024.msg" at bounding box center [227, 663] width 244 height 14
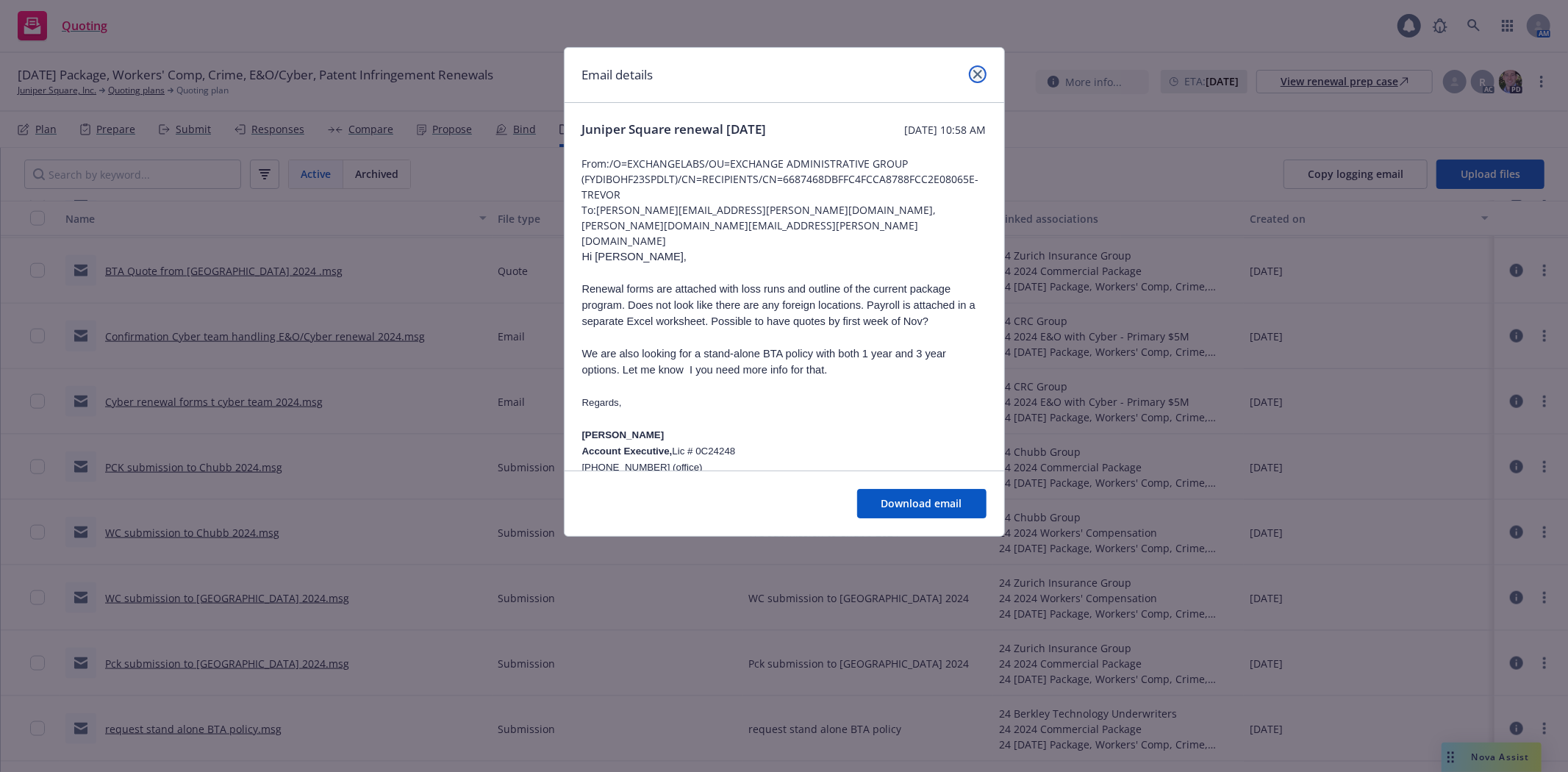
click at [982, 74] on link "close" at bounding box center [978, 74] width 18 height 18
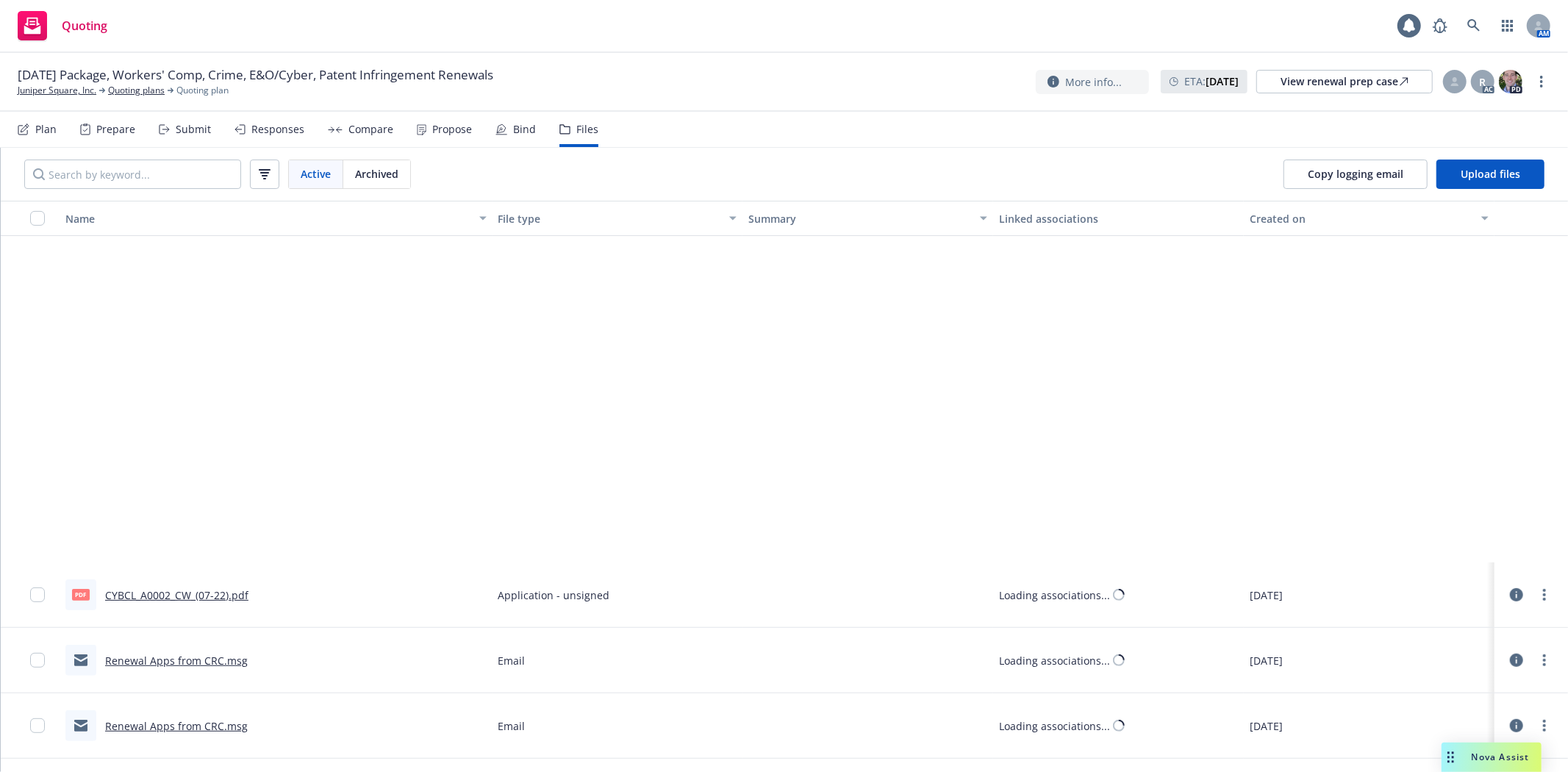
scroll to position [5689, 0]
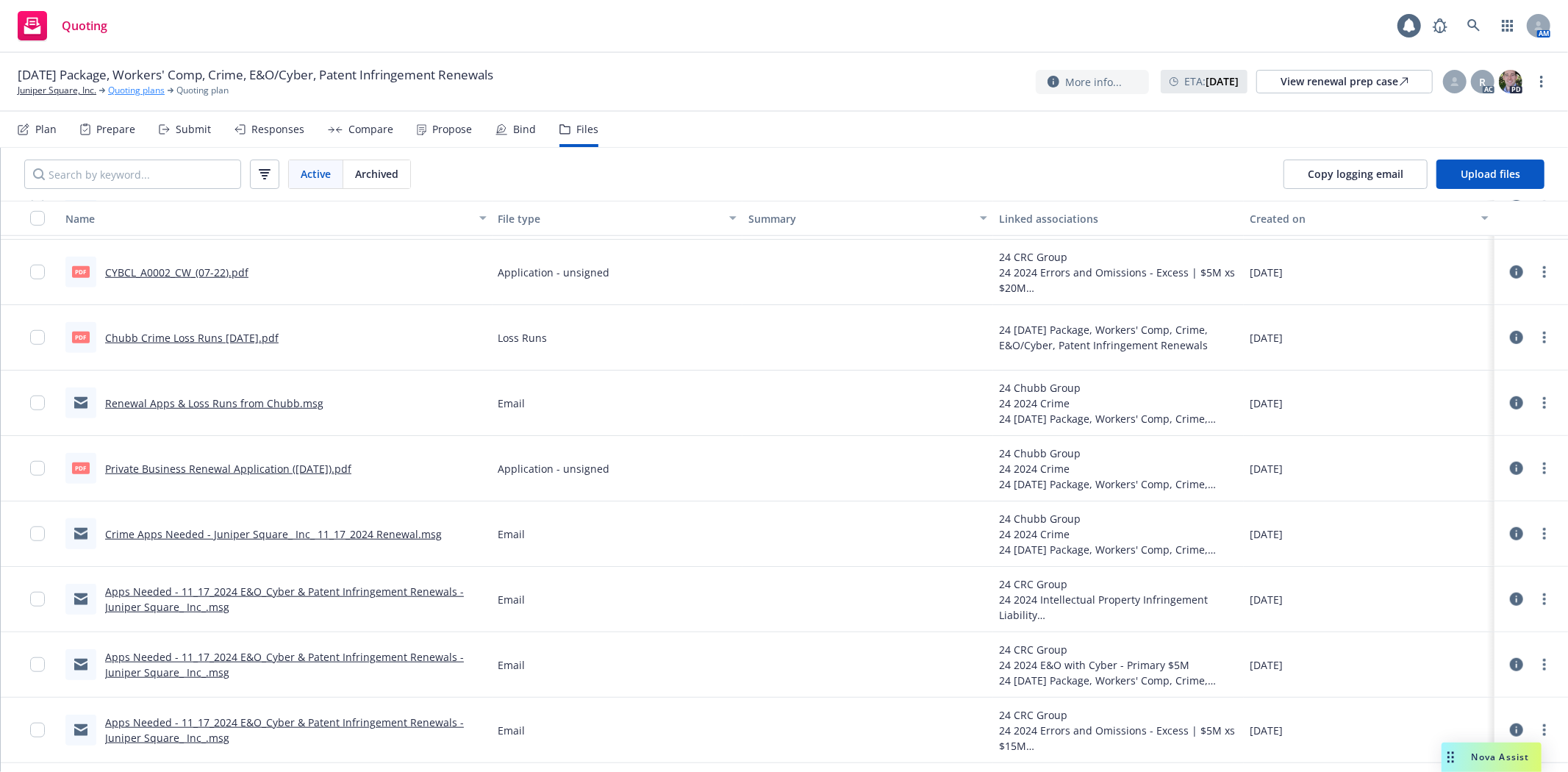
click at [142, 89] on link "Quoting plans" at bounding box center [136, 90] width 56 height 13
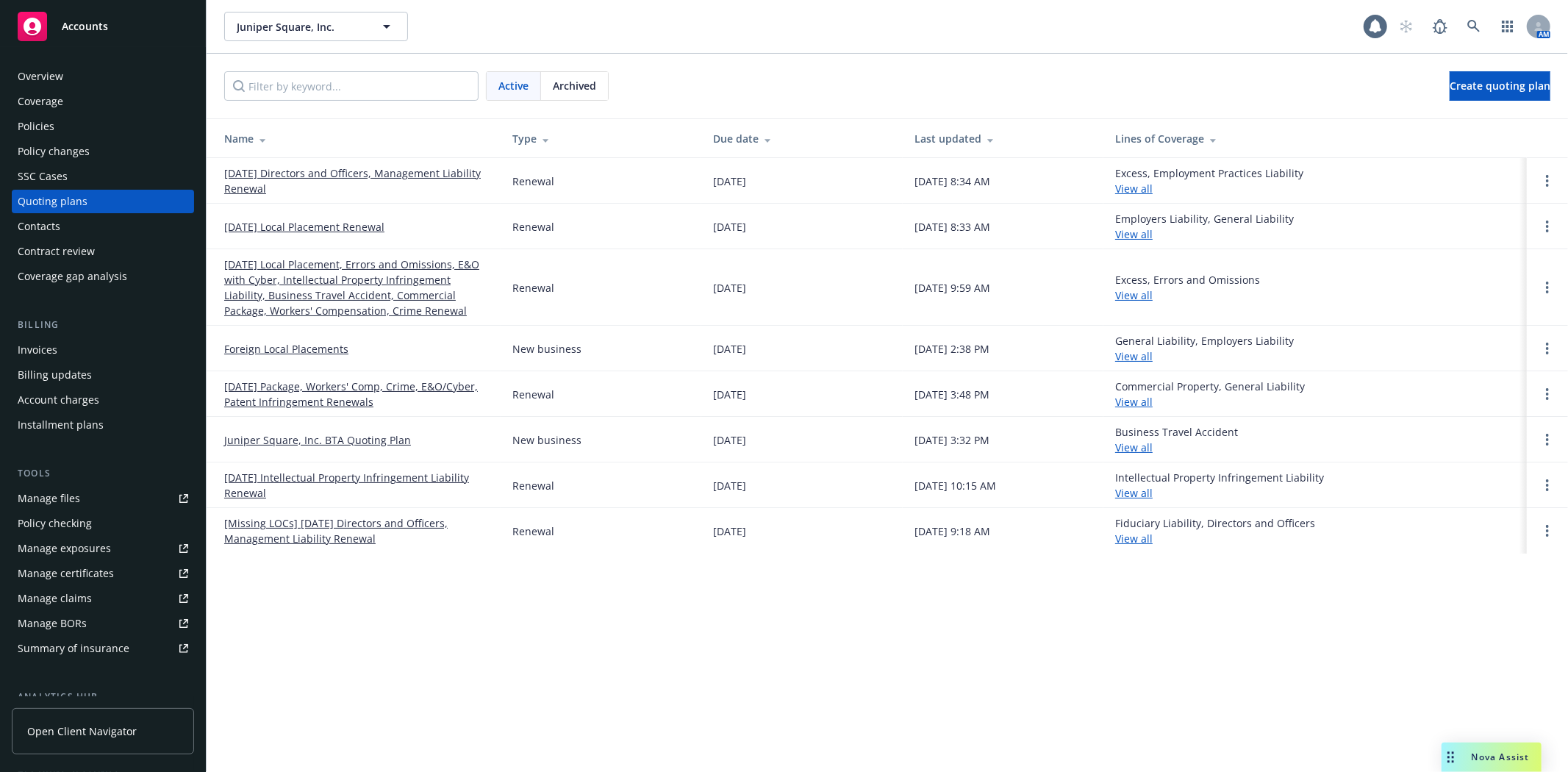
click at [288, 385] on link "[DATE] Package, Workers' Comp, Crime, E&O/Cyber, Patent Infringement Renewals" at bounding box center [356, 393] width 265 height 31
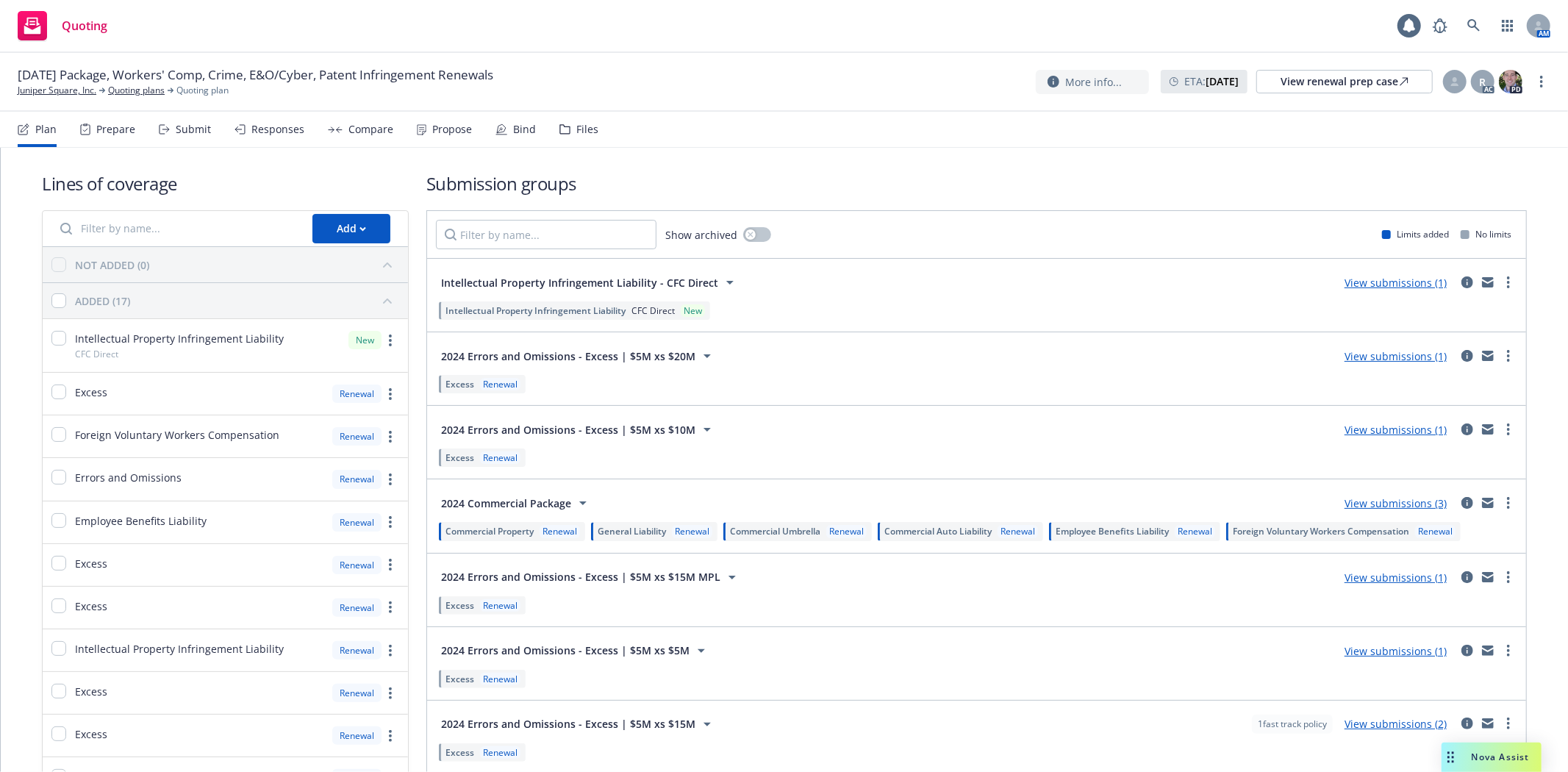
click at [575, 136] on div "Files" at bounding box center [579, 129] width 39 height 35
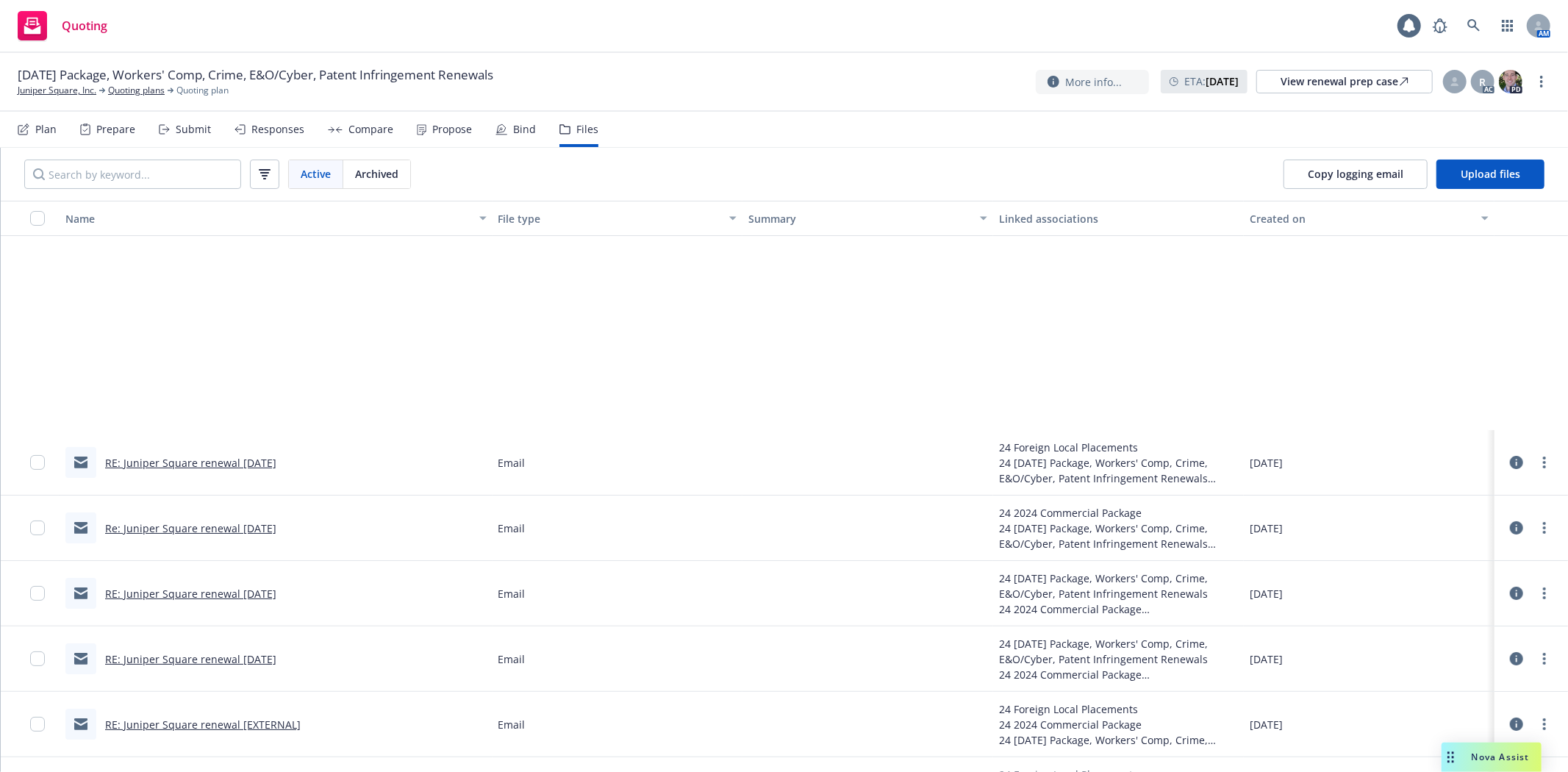
scroll to position [517, 0]
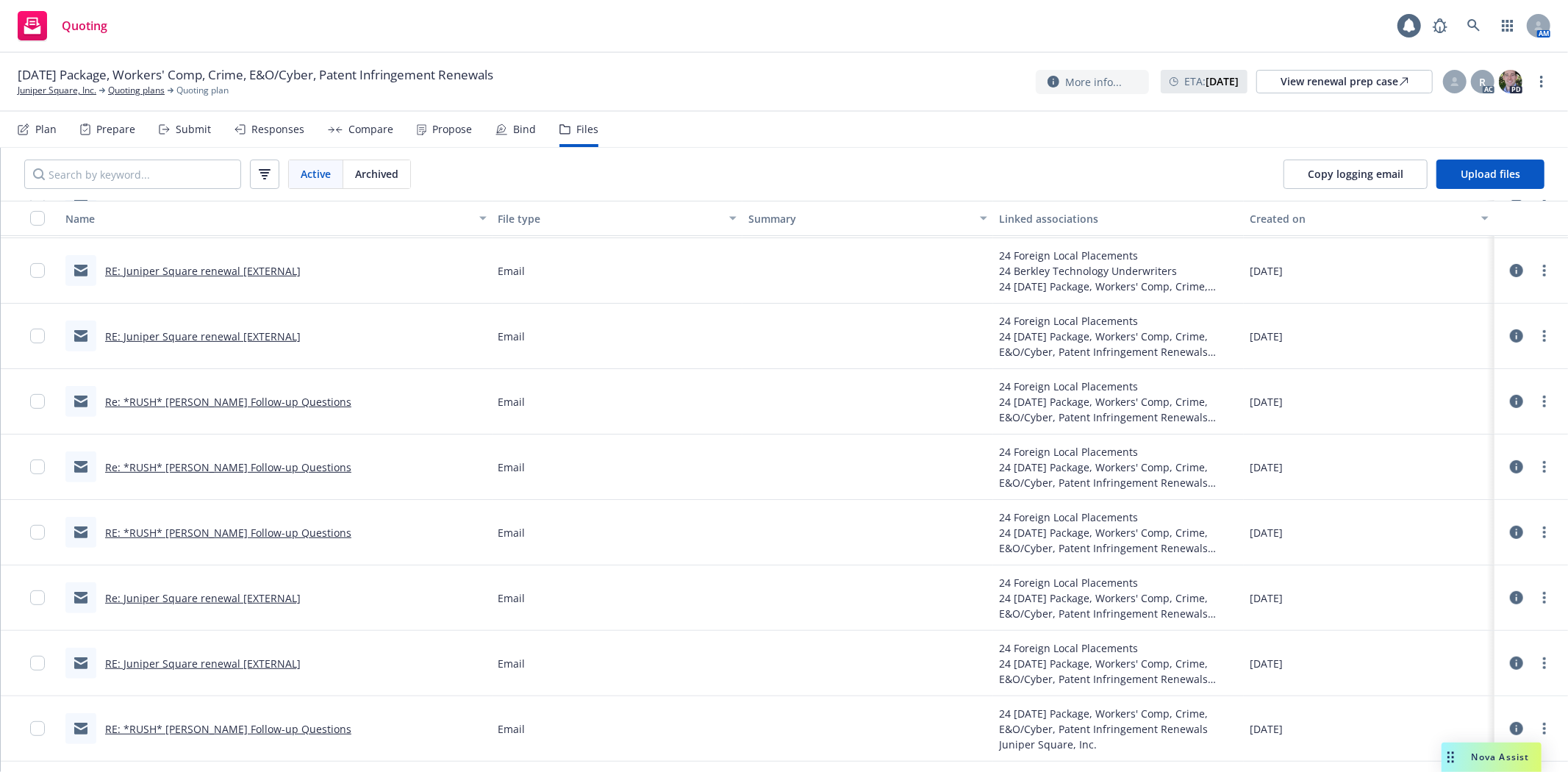
click at [191, 397] on link "Re: *RUSH* [PERSON_NAME] Follow-up Questions" at bounding box center [229, 402] width 246 height 14
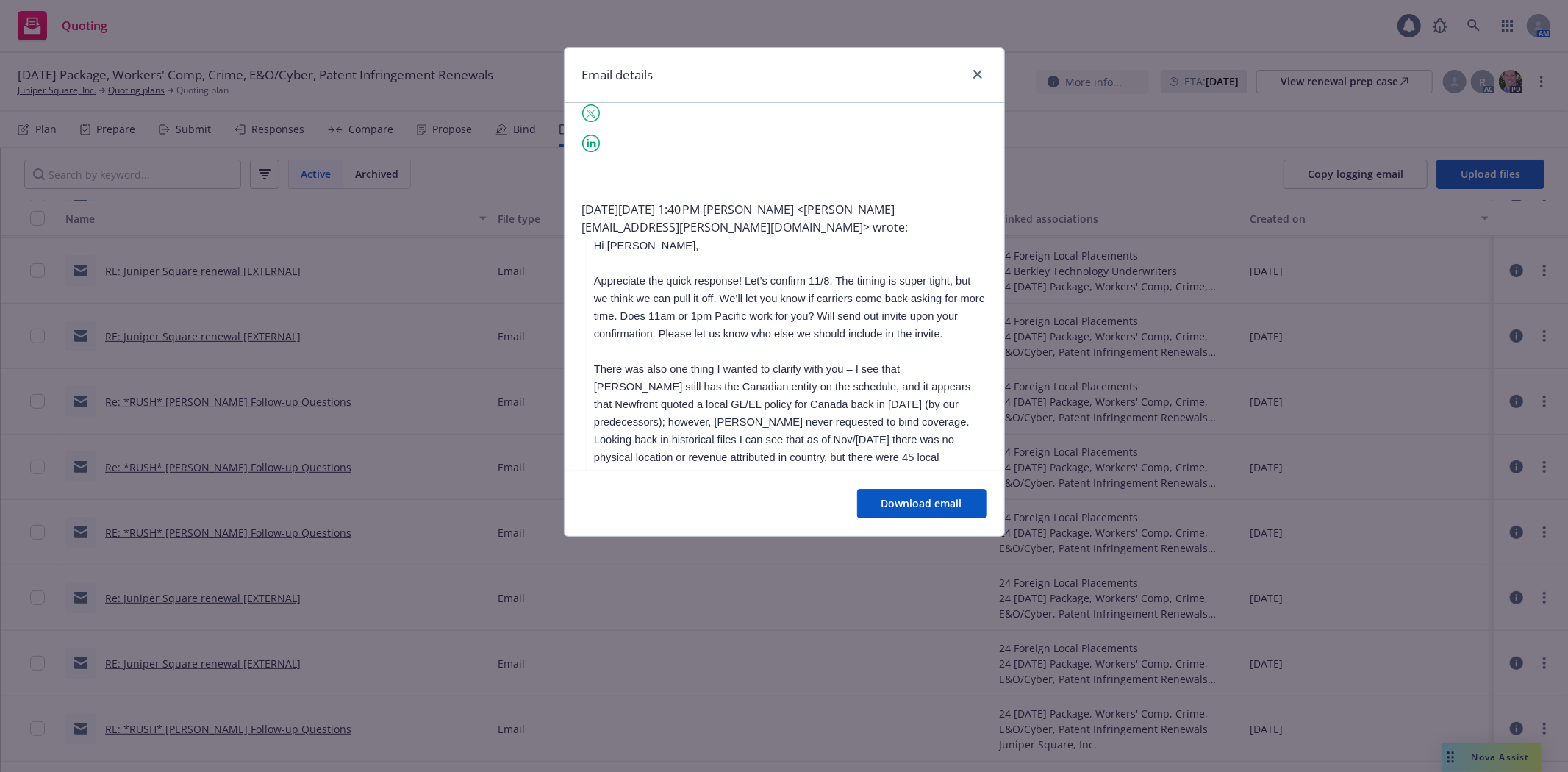
scroll to position [346, 0]
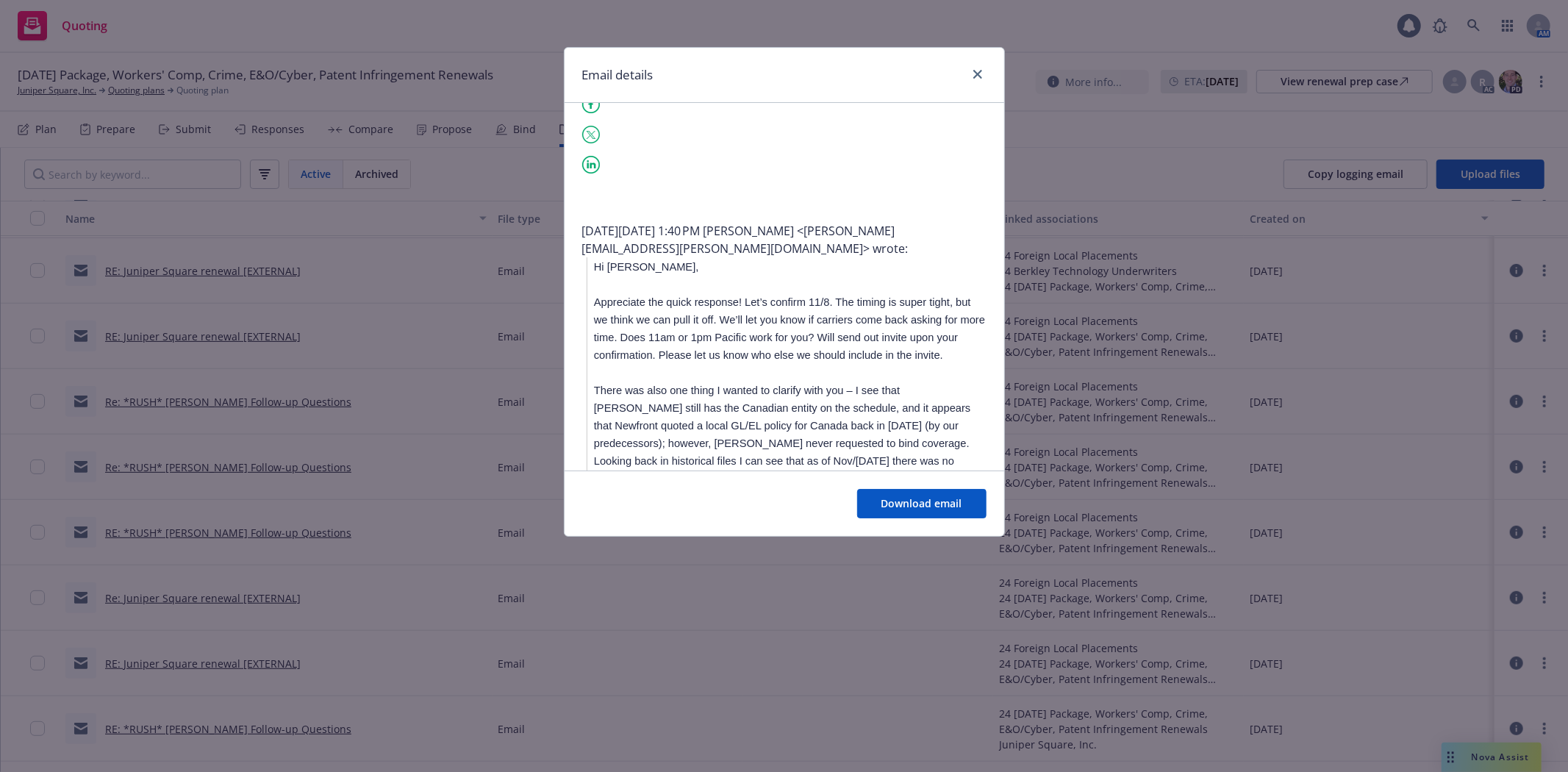
click at [889, 432] on span "There was also one thing I wanted to clarify with you – I see that [PERSON_NAME…" at bounding box center [789, 487] width 390 height 206
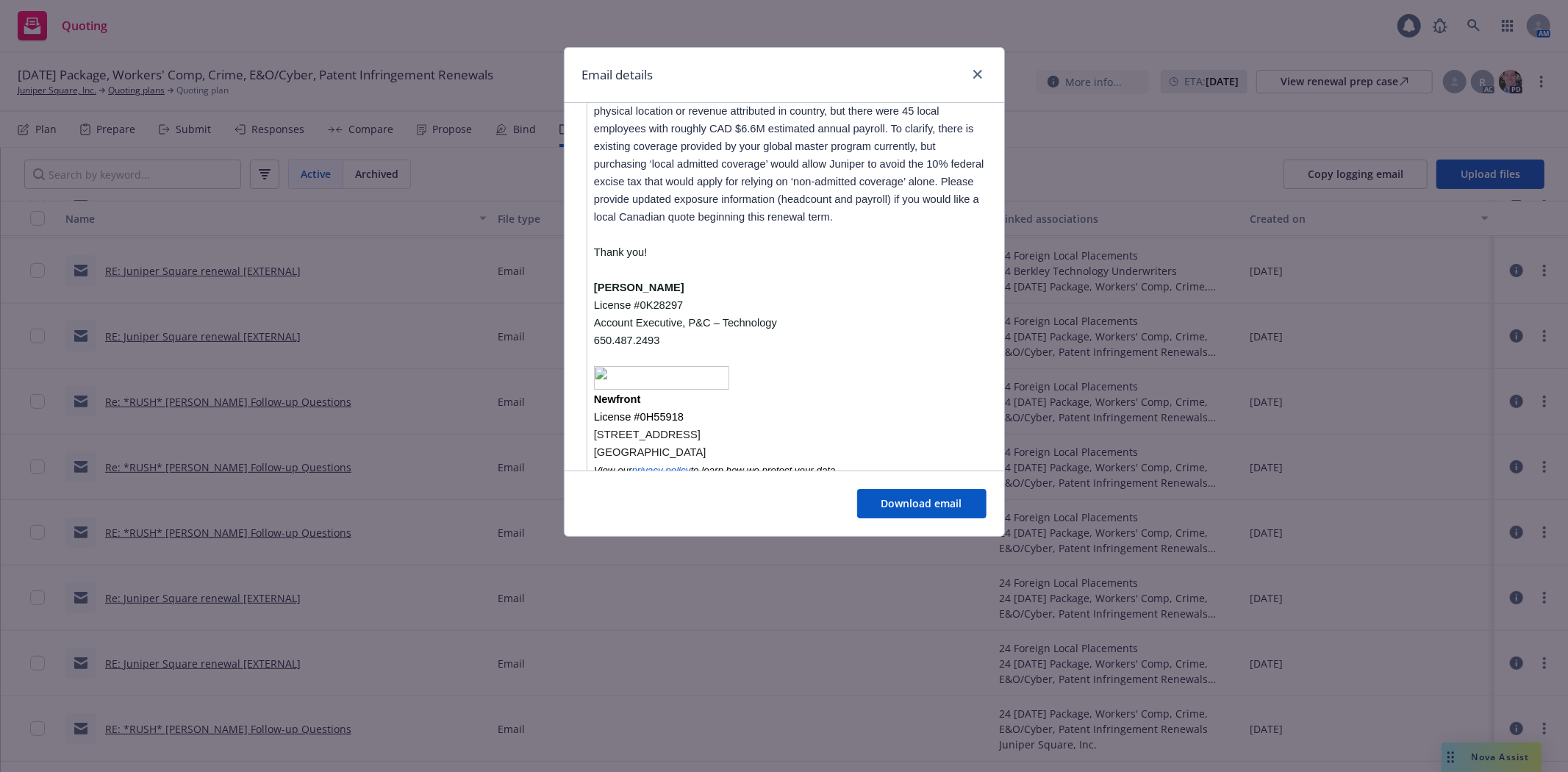
click at [784, 278] on p "[PERSON_NAME]" at bounding box center [790, 287] width 392 height 18
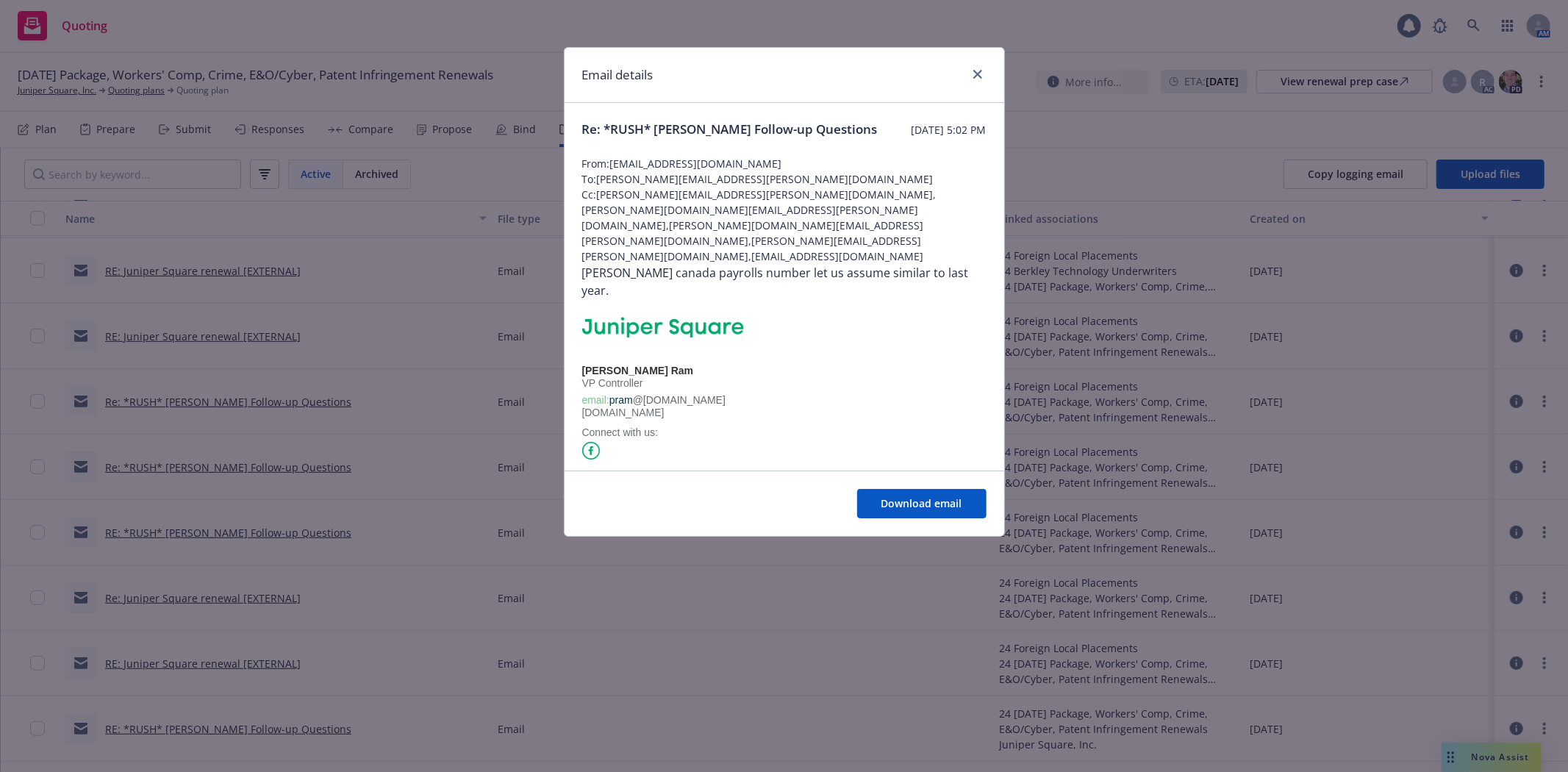
scroll to position [368, 0]
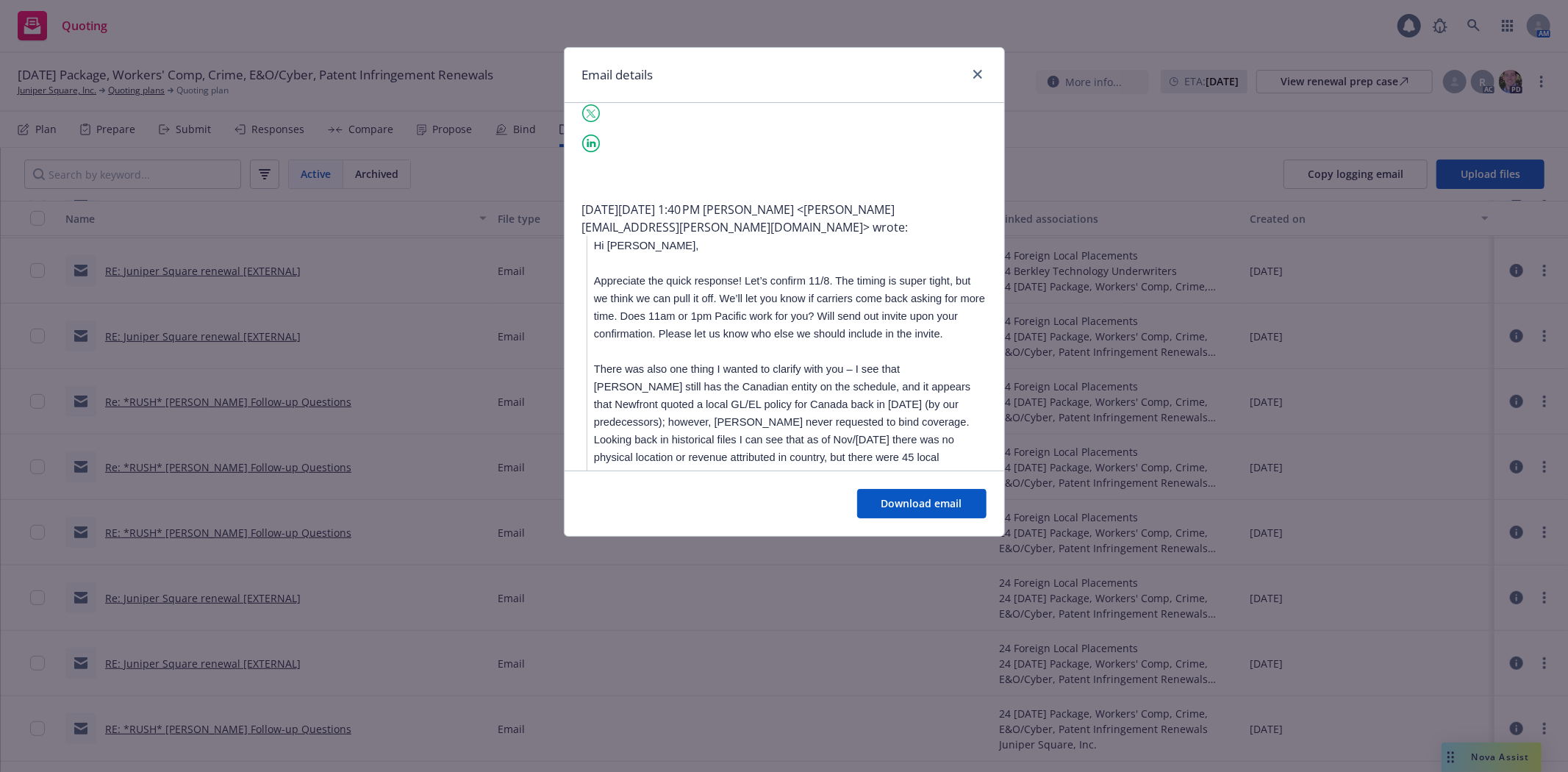
click at [872, 363] on span "There was also one thing I wanted to clarify with you – I see that [PERSON_NAME…" at bounding box center [789, 466] width 390 height 206
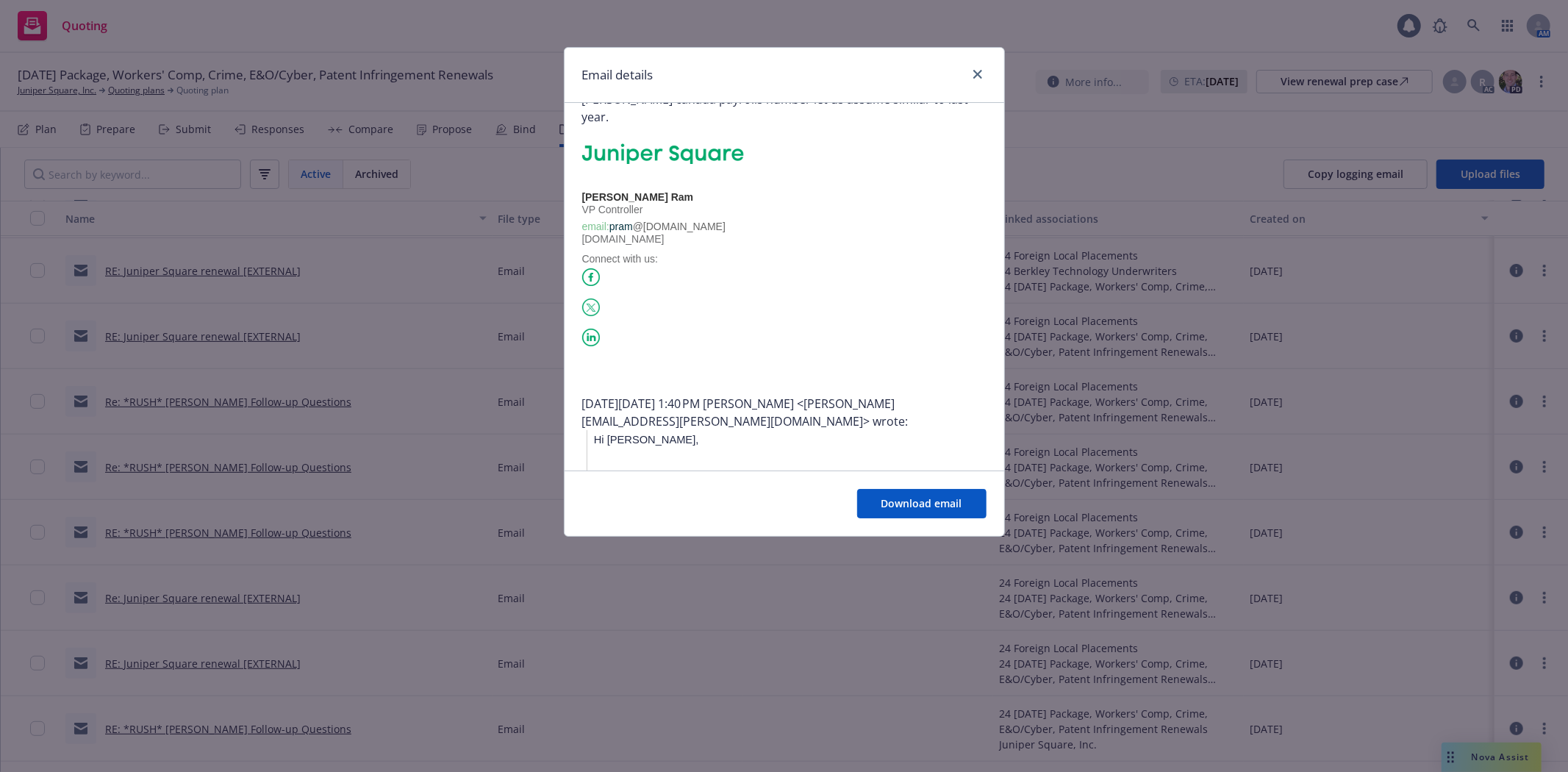
scroll to position [0, 0]
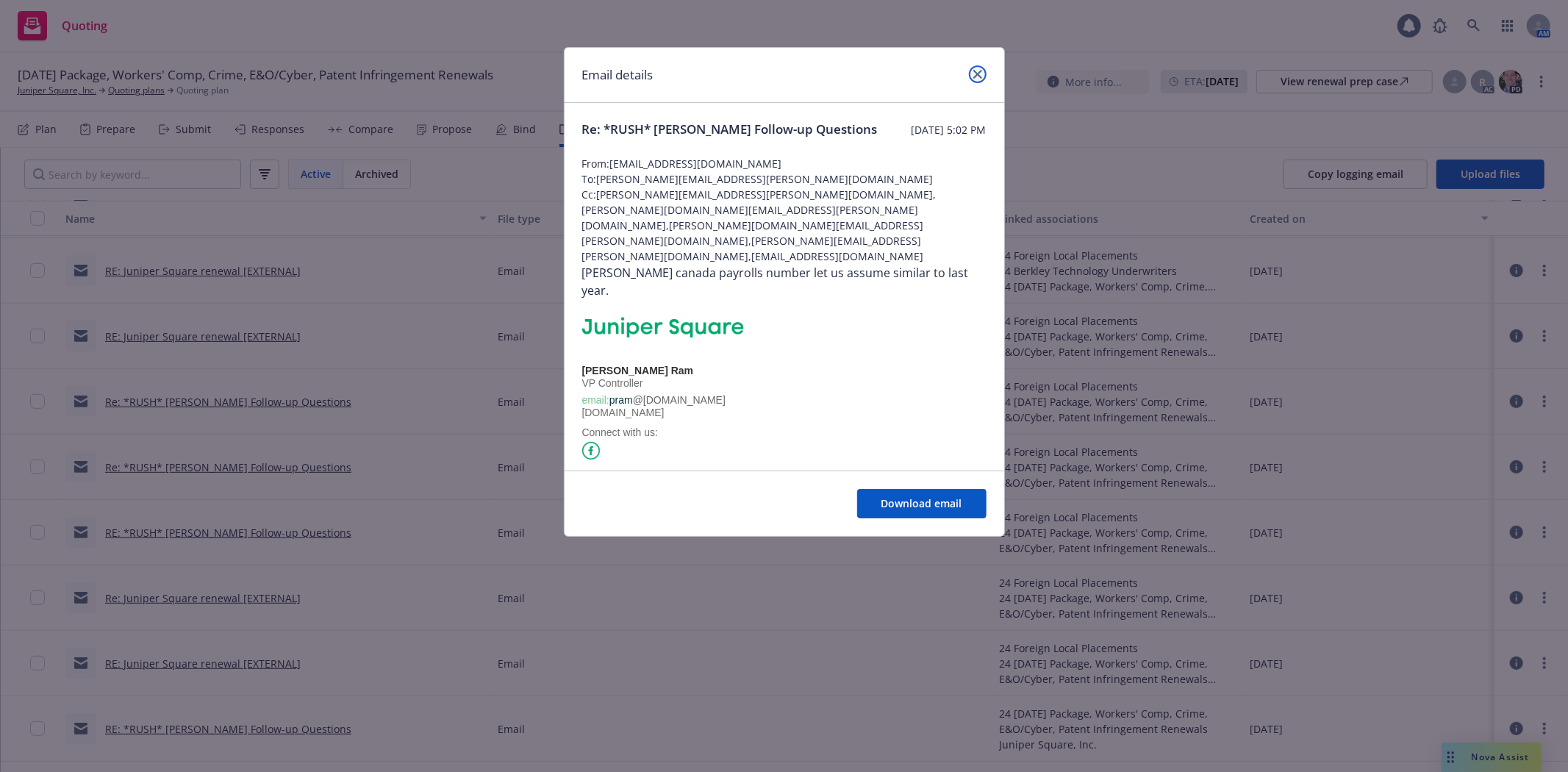
click at [982, 74] on link "close" at bounding box center [978, 74] width 18 height 18
